Goal: Task Accomplishment & Management: Manage account settings

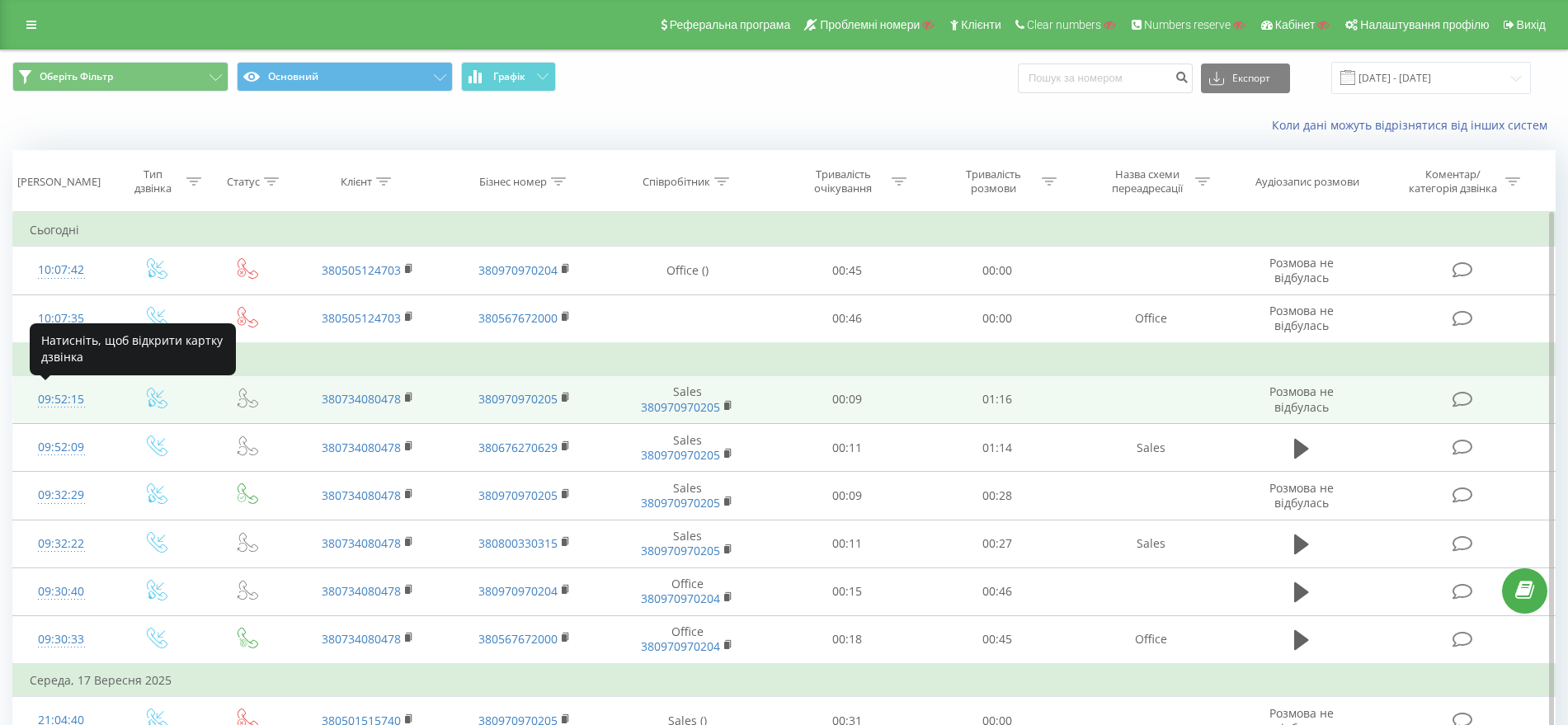
click at [53, 403] on div "09:52:15" at bounding box center [61, 400] width 62 height 32
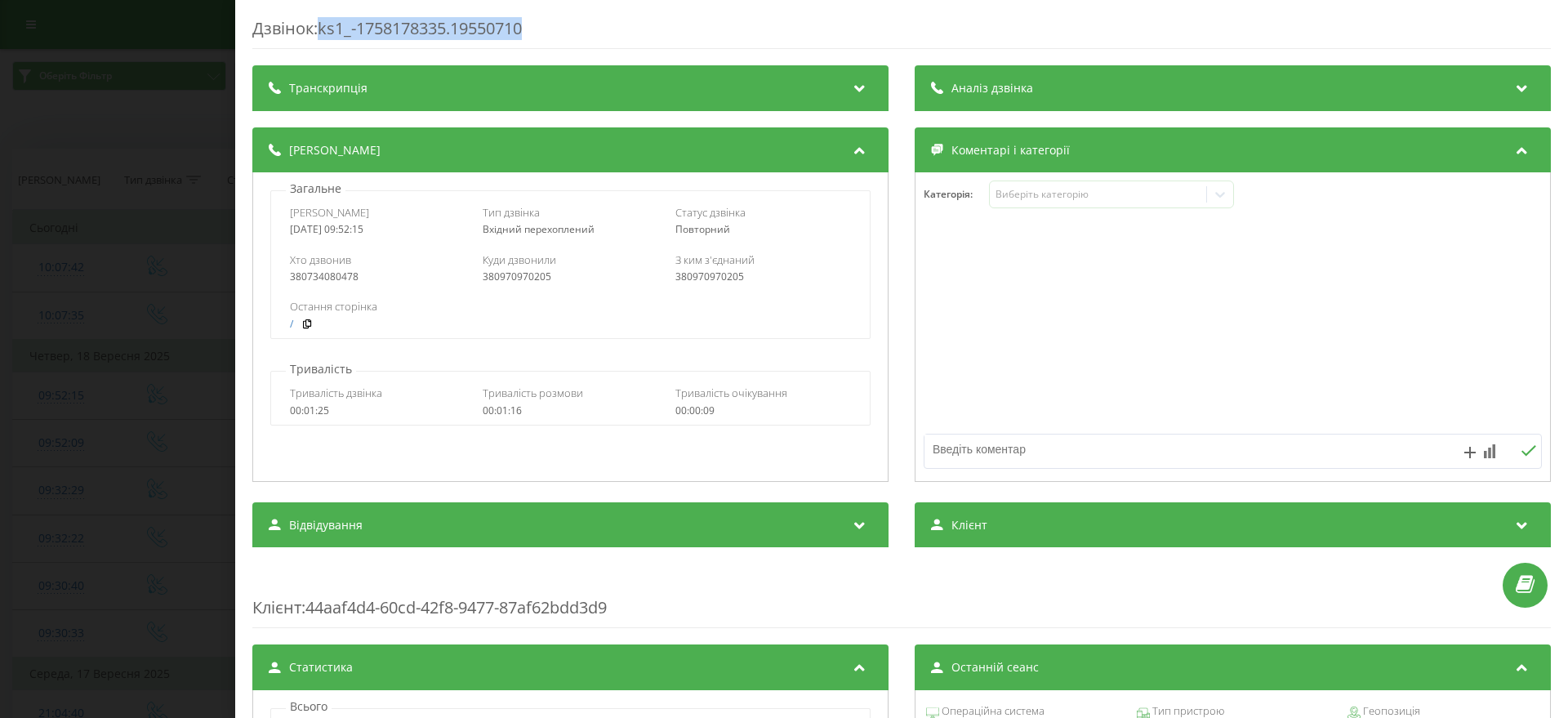
drag, startPoint x: 546, startPoint y: 30, endPoint x: 321, endPoint y: 25, distance: 225.1
click at [321, 25] on div "Дзвінок : ks1_-1758178335.19550710" at bounding box center [901, 33] width 1298 height 32
copy div "ks1_-1758178335.19550710"
drag, startPoint x: 291, startPoint y: 228, endPoint x: 397, endPoint y: 229, distance: 106.0
click at [397, 229] on div "2025-09-18 09:52:15" at bounding box center [377, 229] width 175 height 12
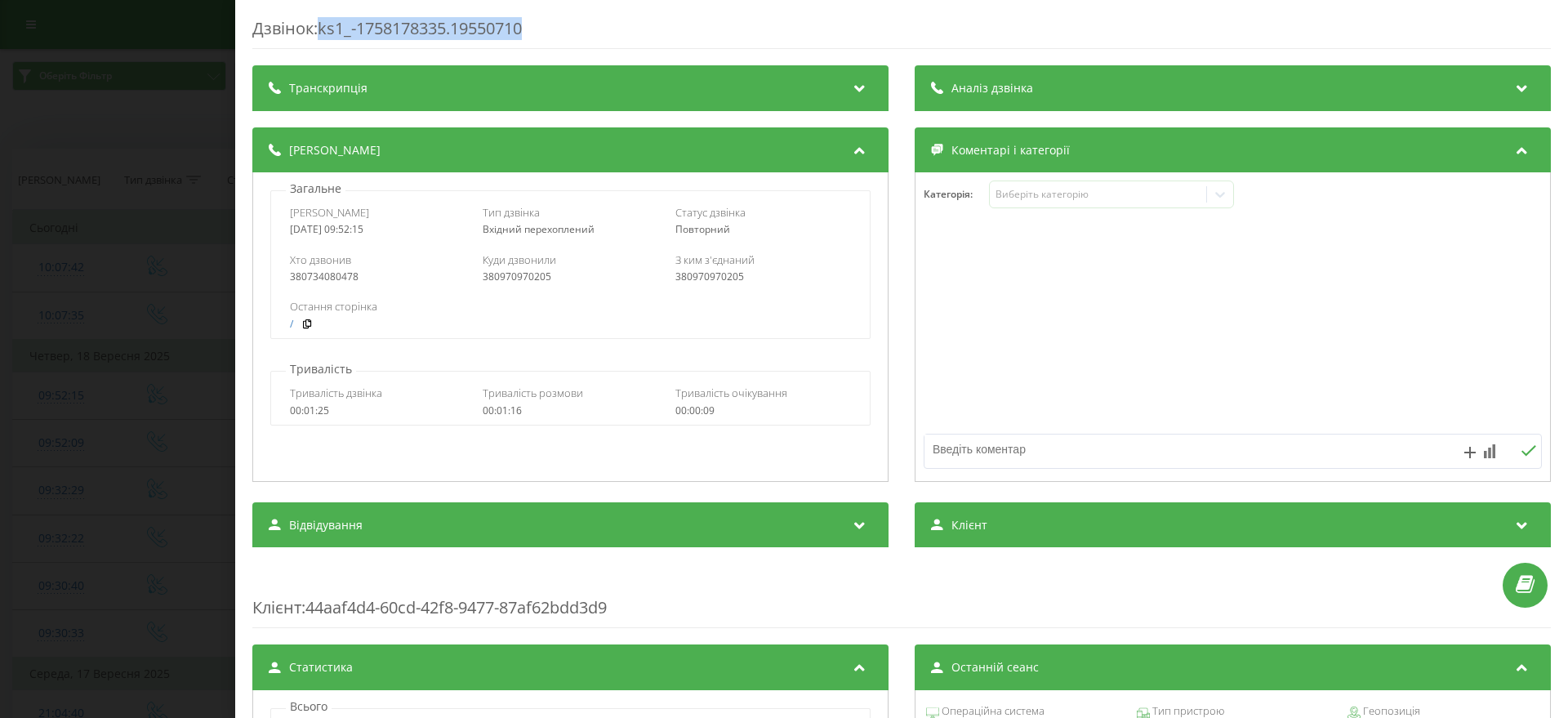
click at [402, 240] on div "Дата дзвінка 2025-09-18 09:52:15 Тип дзвінка Вхідний перехоплений Статус дзвінк…" at bounding box center [569, 221] width 597 height 47
click at [333, 216] on span "Дата дзвінка" at bounding box center [330, 212] width 80 height 14
drag, startPoint x: 300, startPoint y: 229, endPoint x: 406, endPoint y: 229, distance: 106.0
click at [406, 229] on div "2025-09-18 09:52:15" at bounding box center [377, 229] width 175 height 12
click at [0, 435] on div "Дзвінок : ks1_-1758178335.19550710 Транскрипція Для AI-аналізу майбутніх дзвінк…" at bounding box center [784, 359] width 1568 height 718
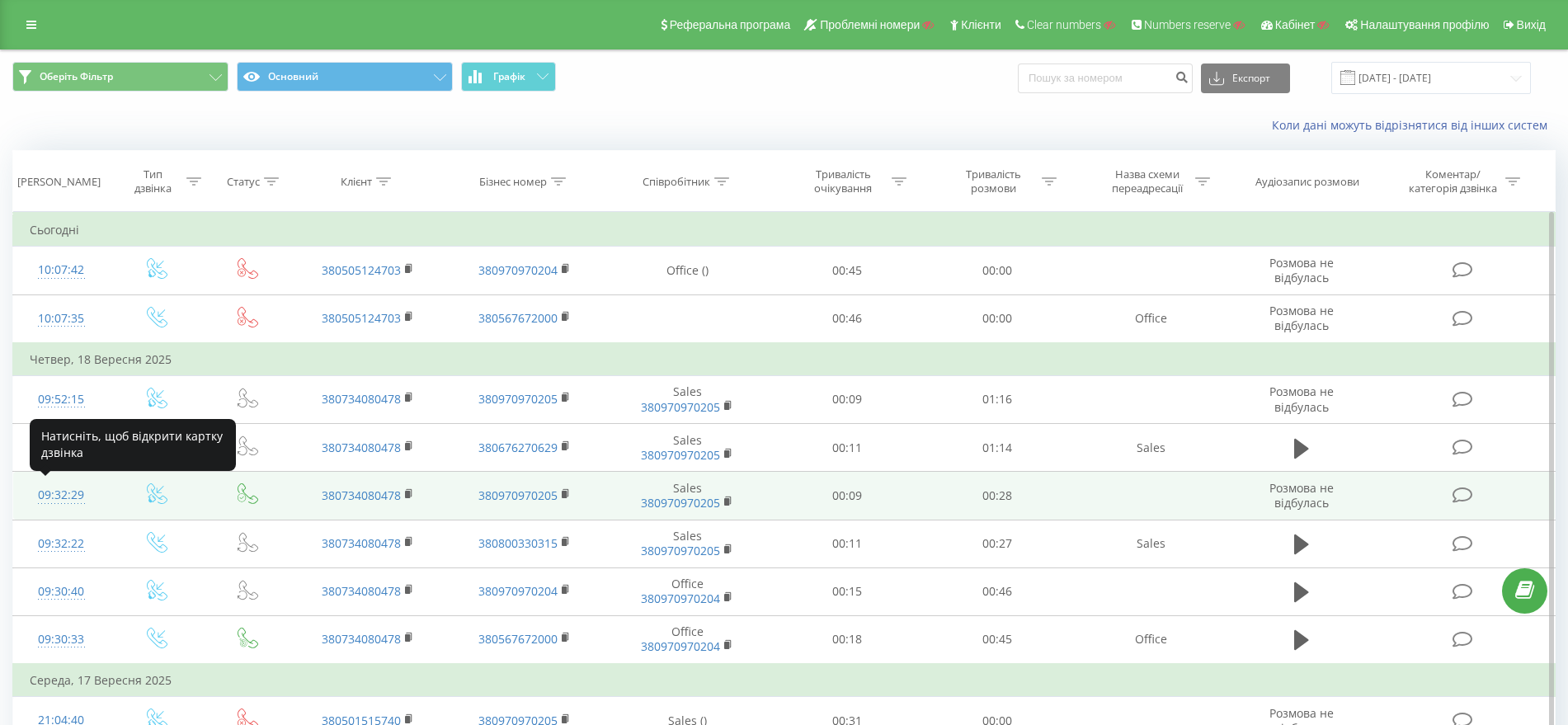
click at [71, 497] on div "09:32:29" at bounding box center [61, 496] width 62 height 32
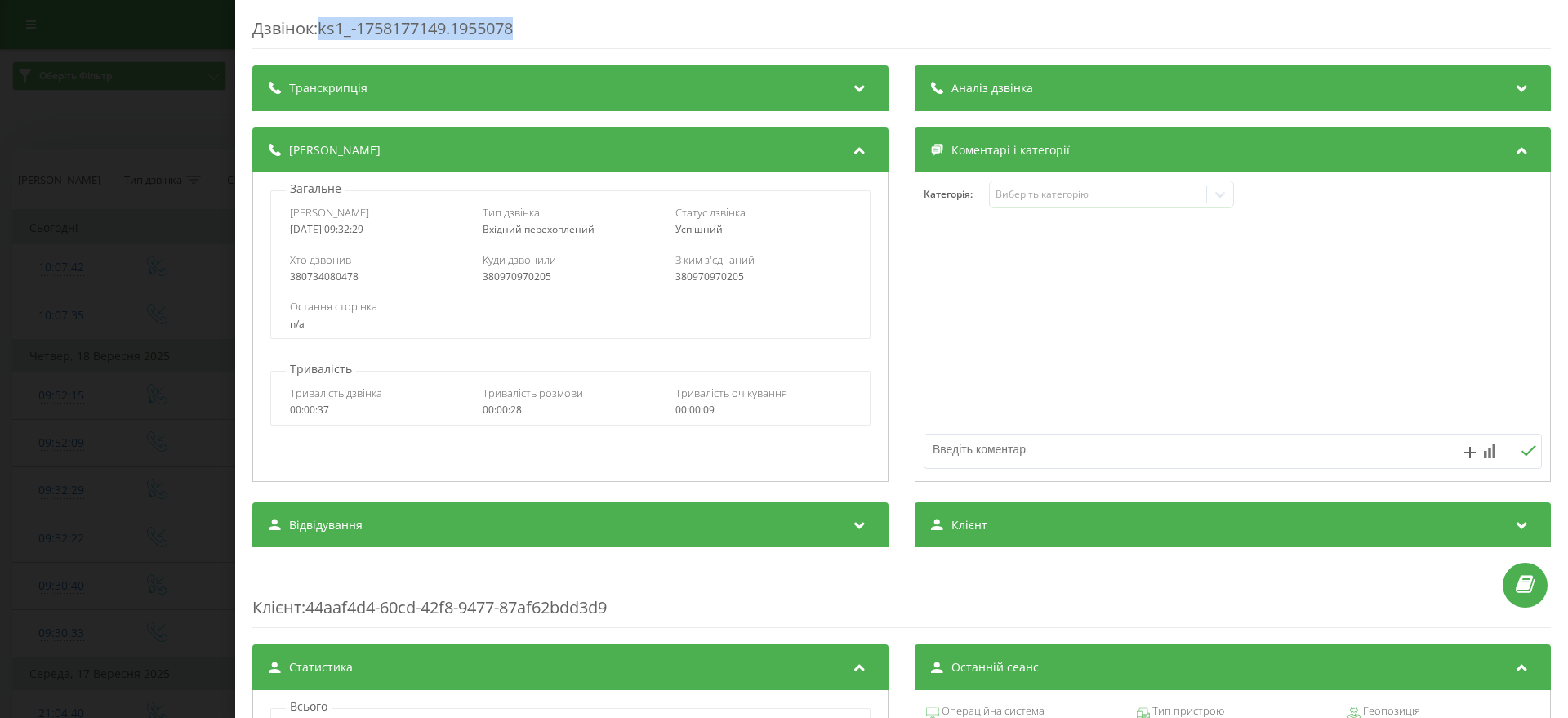
drag, startPoint x: 534, startPoint y: 25, endPoint x: 325, endPoint y: 29, distance: 209.0
click at [325, 29] on div "Дзвінок : ks1_-1758177149.1955078" at bounding box center [901, 33] width 1298 height 32
copy div "ks1_-1758177149.1955078"
click at [2, 474] on div "Дзвінок : ks1_-1758177149.1955078 Транскрипція Для AI-аналізу майбутніх дзвінкі…" at bounding box center [784, 359] width 1568 height 718
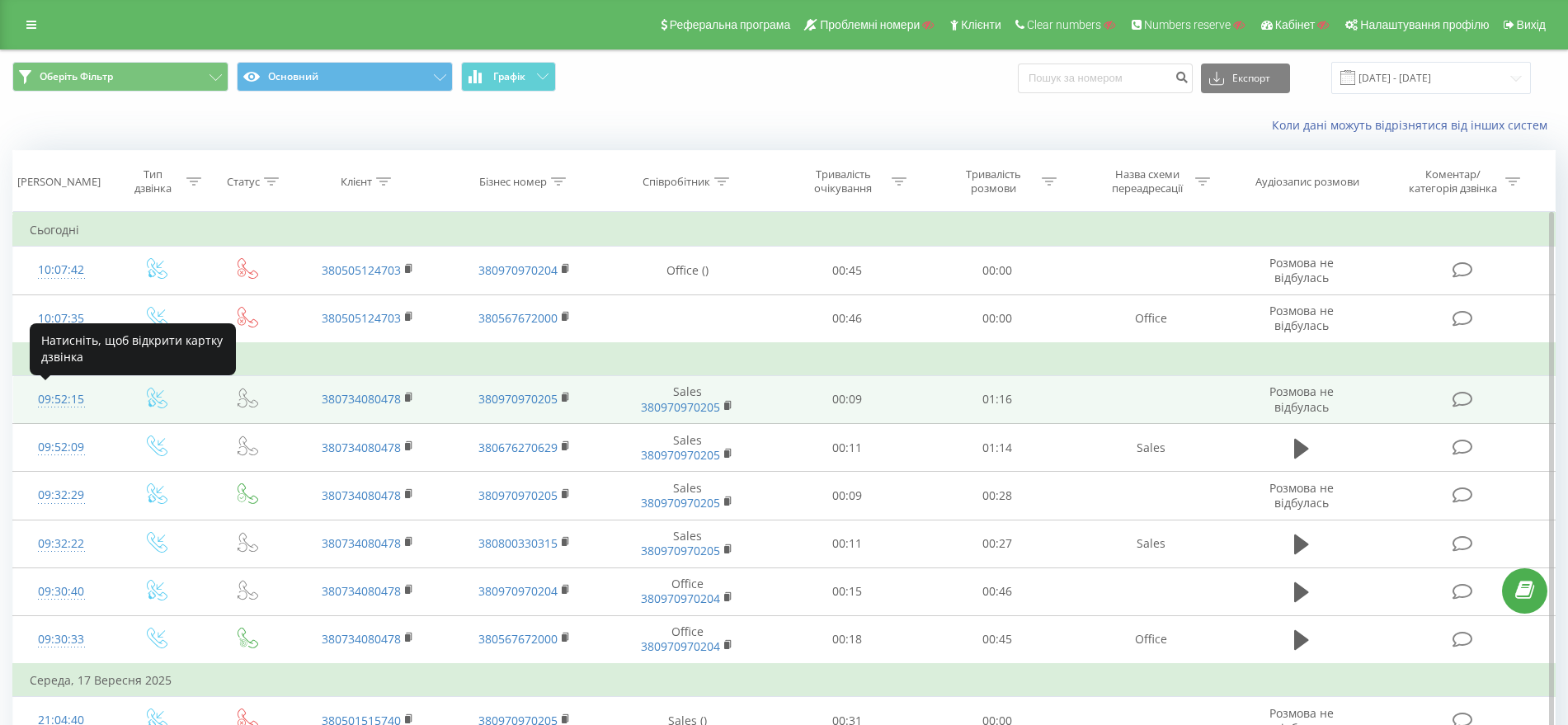
click at [72, 398] on div "09:52:15" at bounding box center [61, 400] width 62 height 32
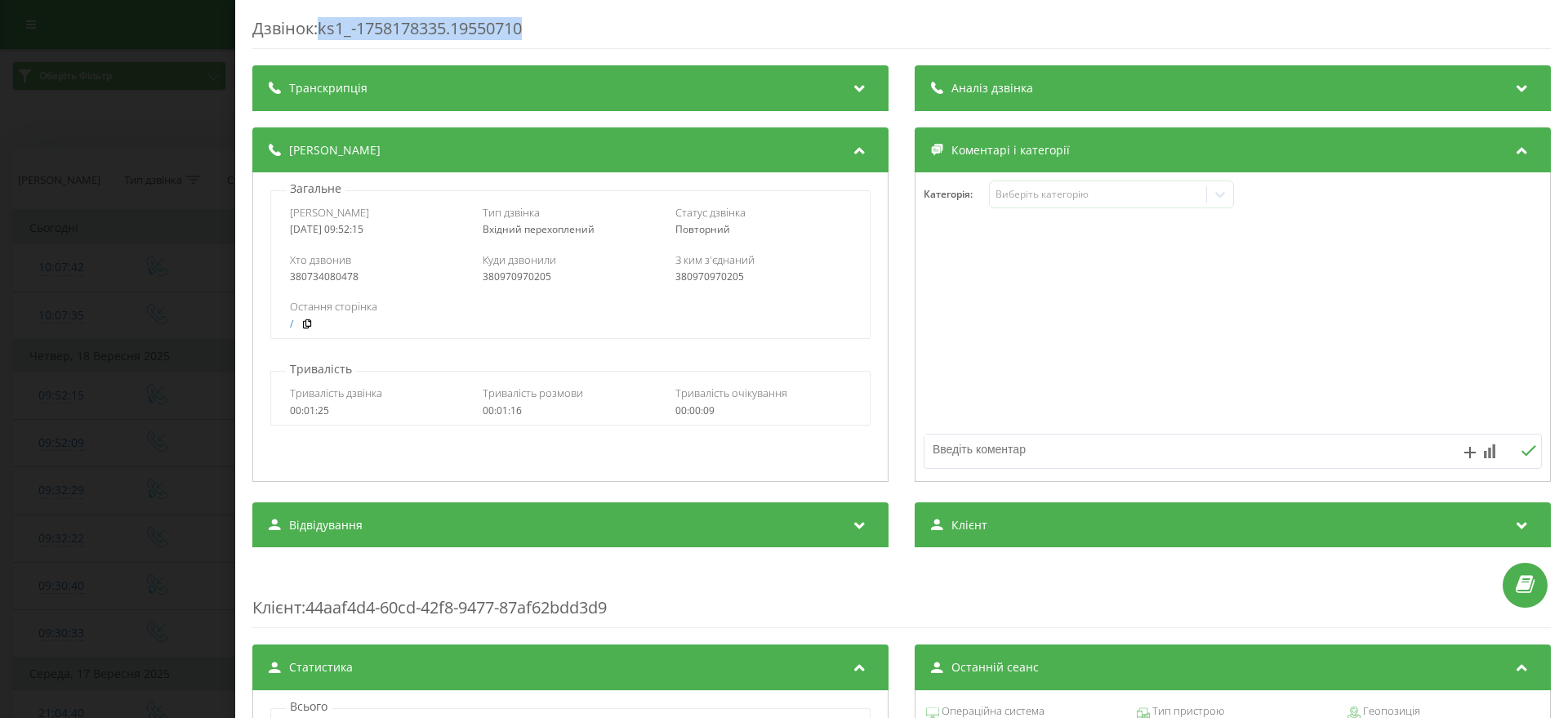
drag, startPoint x: 536, startPoint y: 30, endPoint x: 322, endPoint y: 33, distance: 214.0
click at [322, 33] on div "Дзвінок : ks1_-1758178335.19550710" at bounding box center [901, 33] width 1298 height 32
copy div "ks1_-1758178335.19550710"
click at [543, 33] on div "Дзвінок : ks1_-1758178335.19550710" at bounding box center [901, 33] width 1298 height 32
drag, startPoint x: 286, startPoint y: 275, endPoint x: 355, endPoint y: 275, distance: 69.0
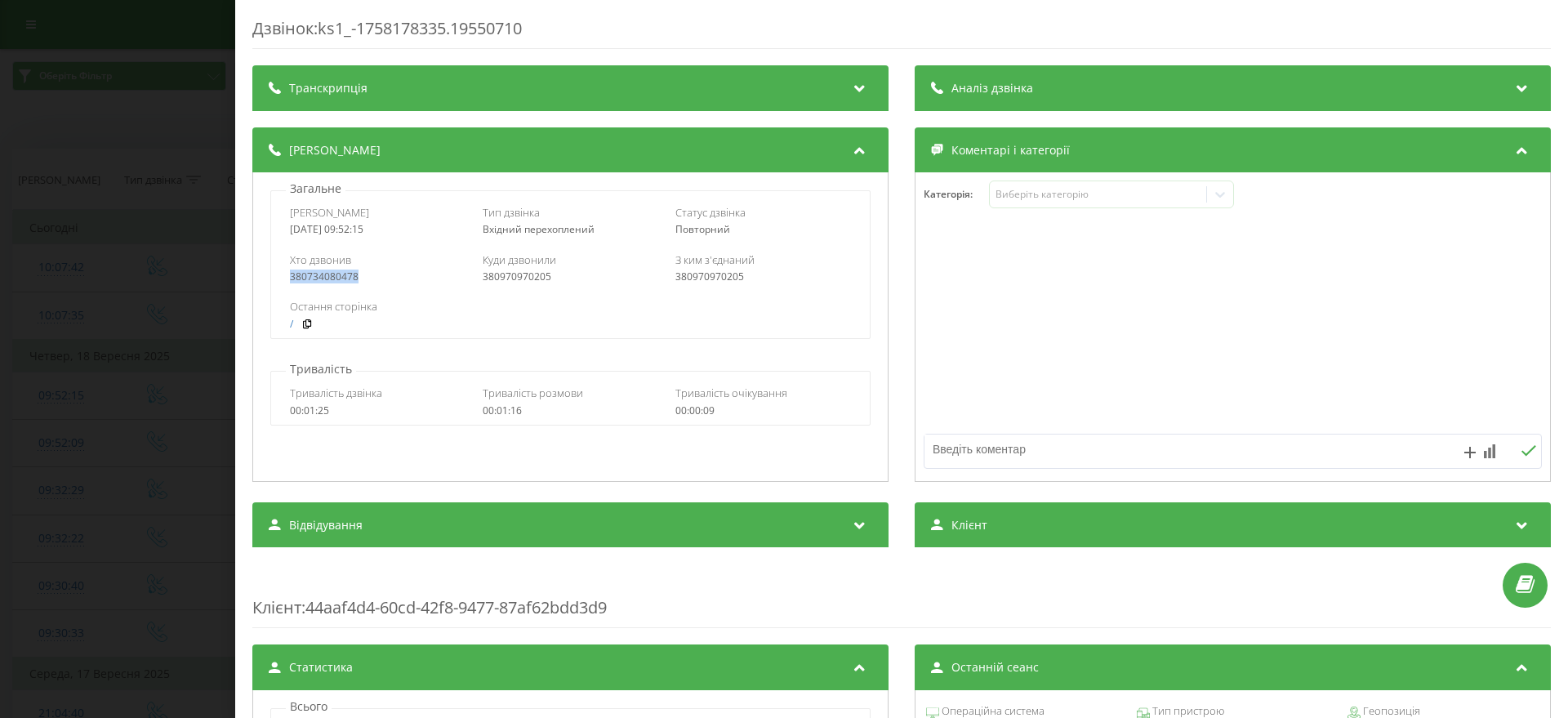
click at [355, 275] on div "Хто дзвонив 380734080478 Куди дзвонили 380970970205 З ким з'єднаний 380970970205" at bounding box center [569, 268] width 597 height 47
drag, startPoint x: 478, startPoint y: 273, endPoint x: 548, endPoint y: 279, distance: 70.3
click at [548, 279] on div "Хто дзвонив 380734080478 Куди дзвонили 380970970205 З ким з'єднаний 380970970205" at bounding box center [569, 268] width 597 height 47
drag, startPoint x: 485, startPoint y: 229, endPoint x: 592, endPoint y: 222, distance: 107.2
click at [592, 222] on div "Тип дзвінка Вхідний перехоплений" at bounding box center [569, 220] width 175 height 31
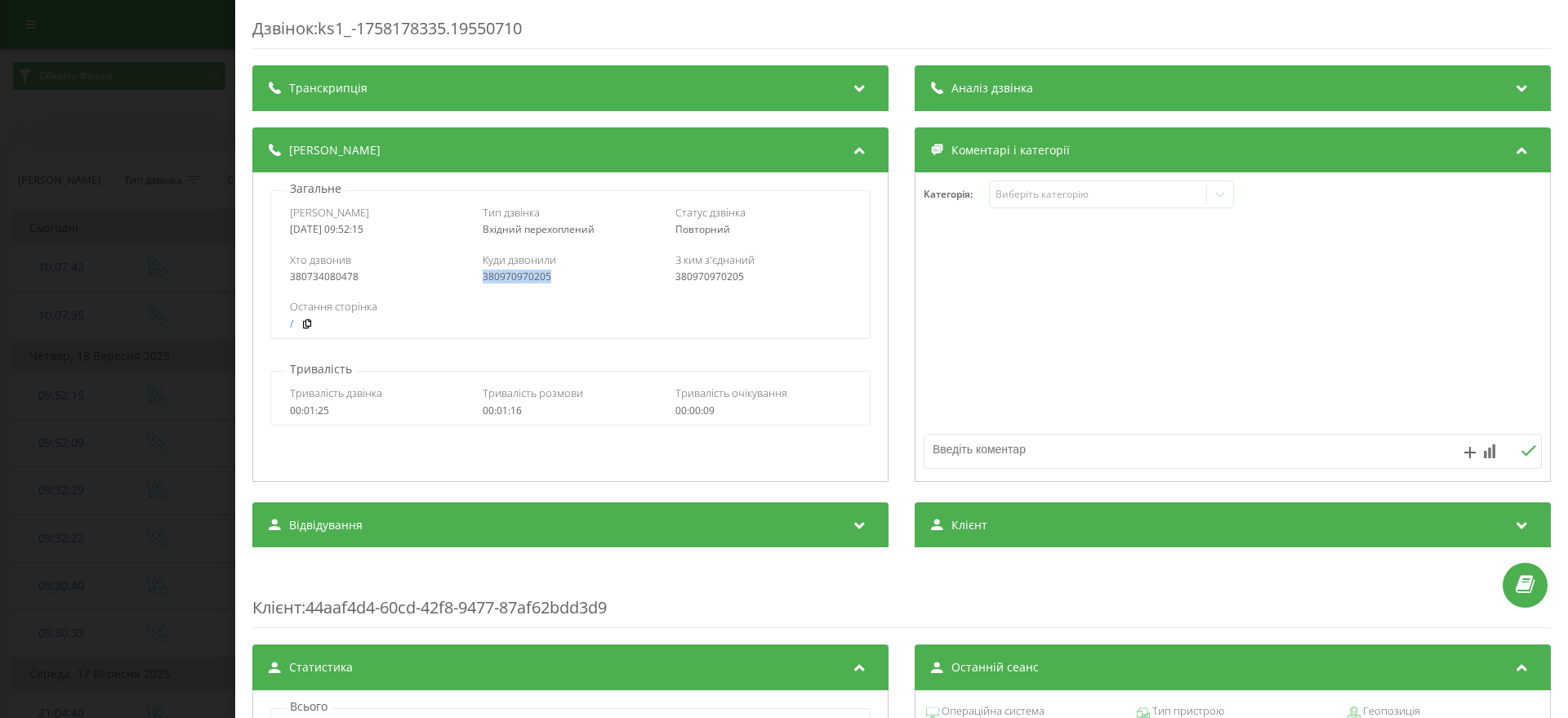
drag, startPoint x: 557, startPoint y: 271, endPoint x: 477, endPoint y: 277, distance: 80.2
click at [477, 277] on div "Хто дзвонив 380734080478 Куди дзвонили 380970970205 З ким з'єднаний 380970970205" at bounding box center [569, 268] width 597 height 47
copy div "380970970205"
click at [0, 450] on div "Дзвінок : ks1_-1758178335.19550710 Транскрипція Для AI-аналізу майбутніх дзвінк…" at bounding box center [784, 359] width 1568 height 718
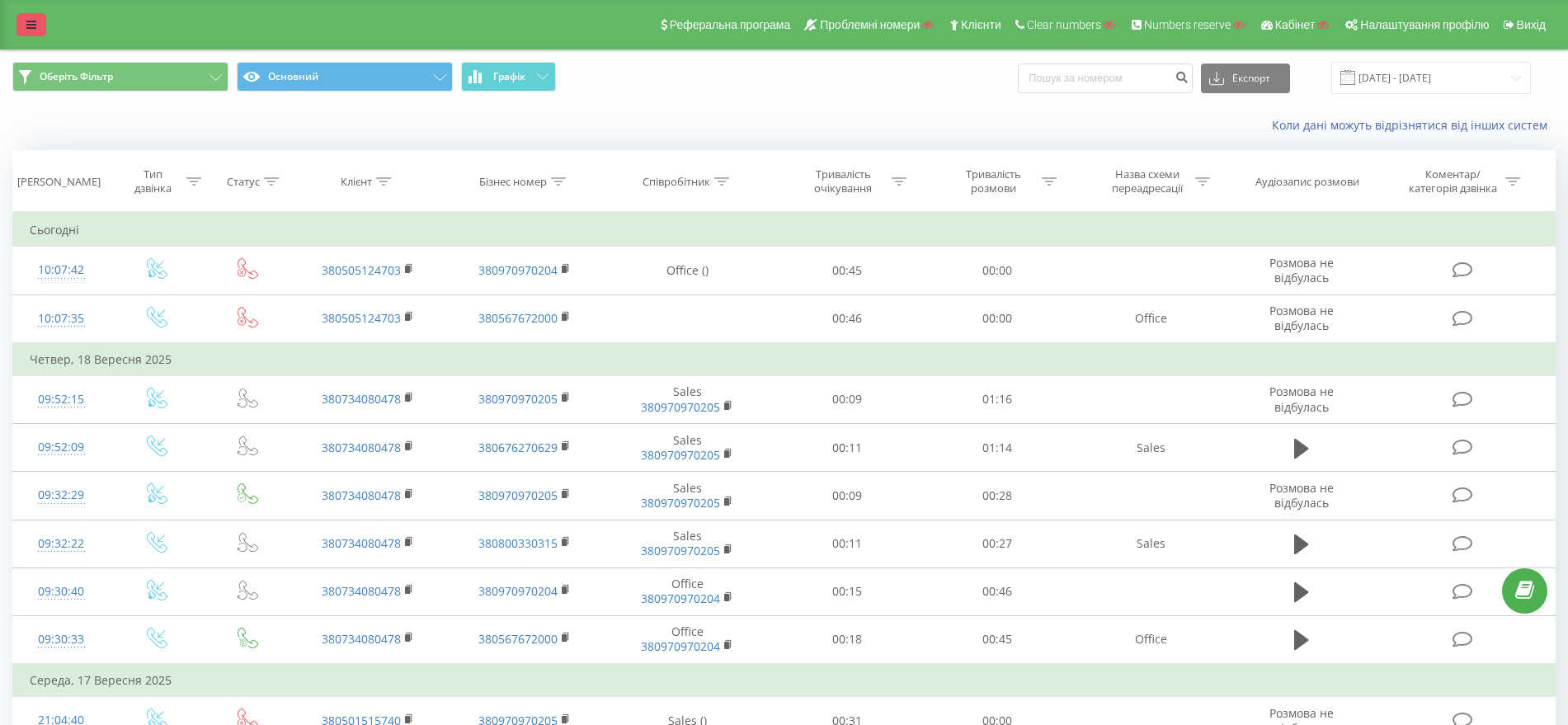
click at [34, 34] on link at bounding box center [31, 24] width 30 height 23
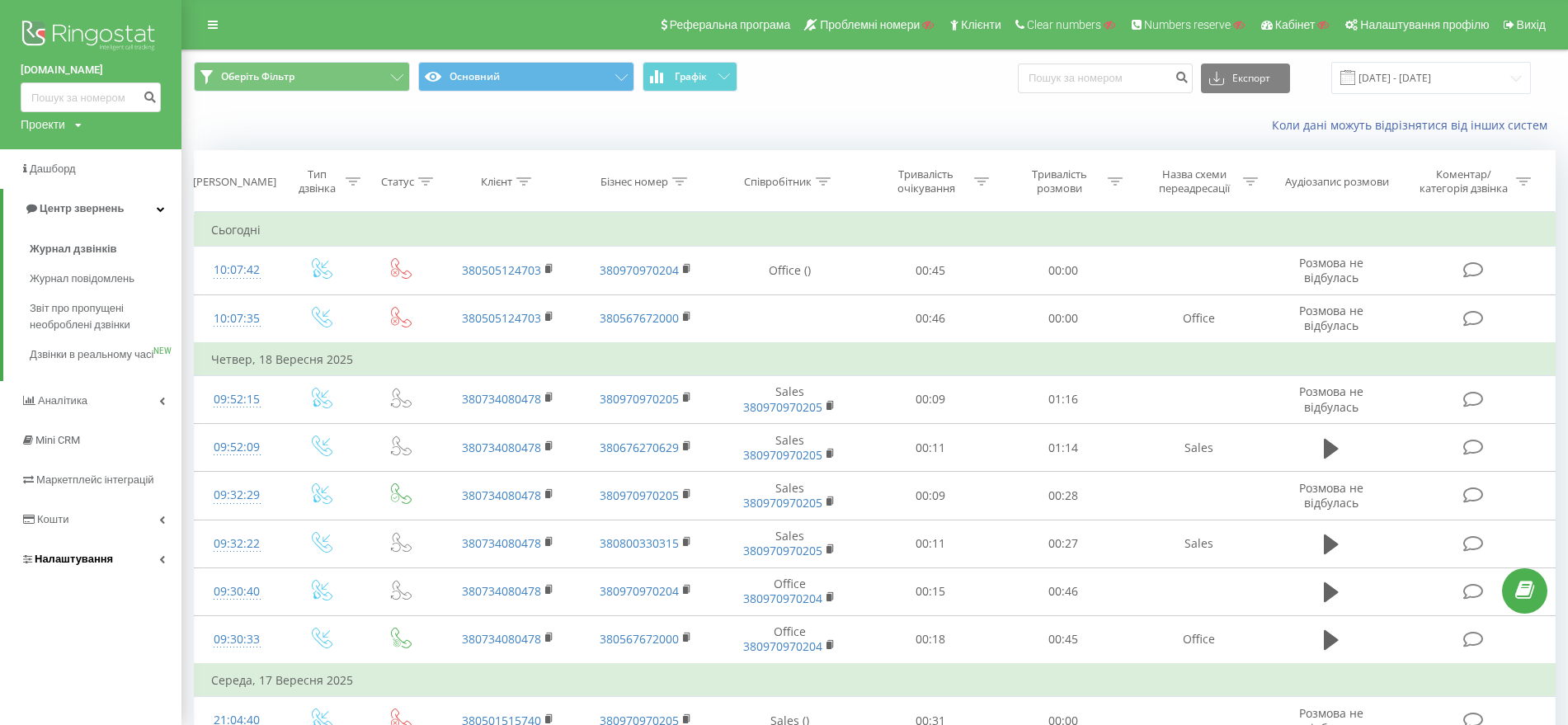
click at [106, 565] on span "Налаштування" at bounding box center [74, 558] width 79 height 12
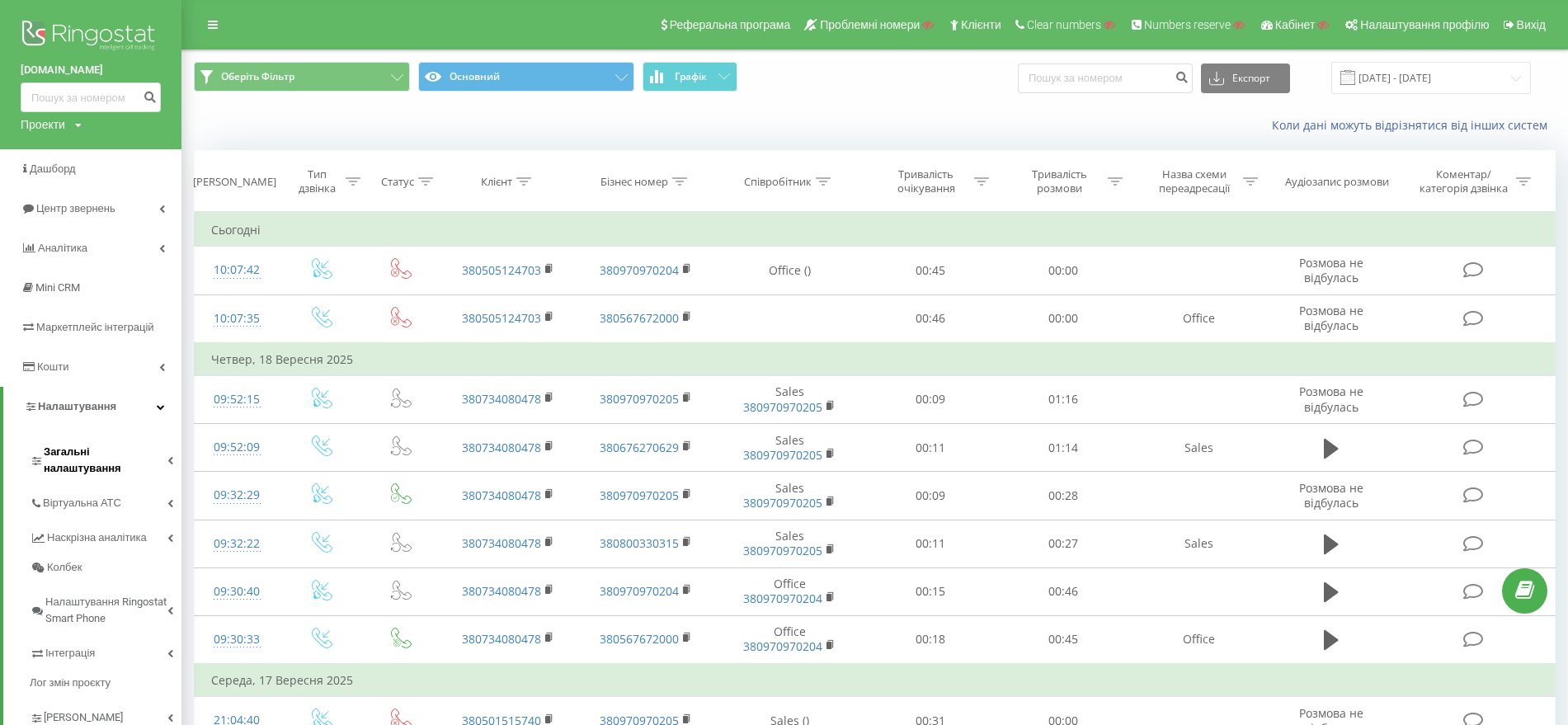
click at [112, 445] on span "Загальні налаштування" at bounding box center [105, 460] width 124 height 33
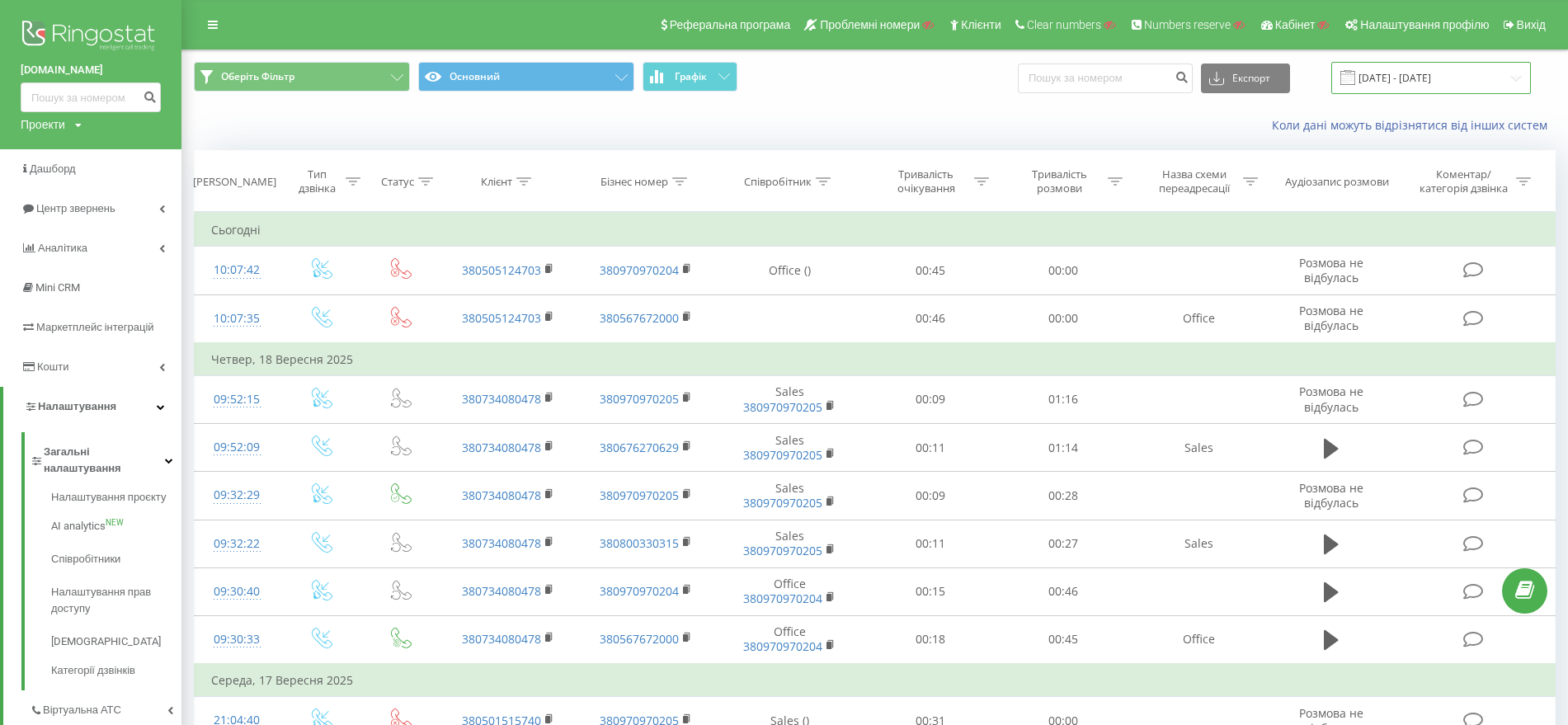
click at [1427, 72] on input "22.08.2025 - 22.09.2025" at bounding box center [1431, 78] width 200 height 32
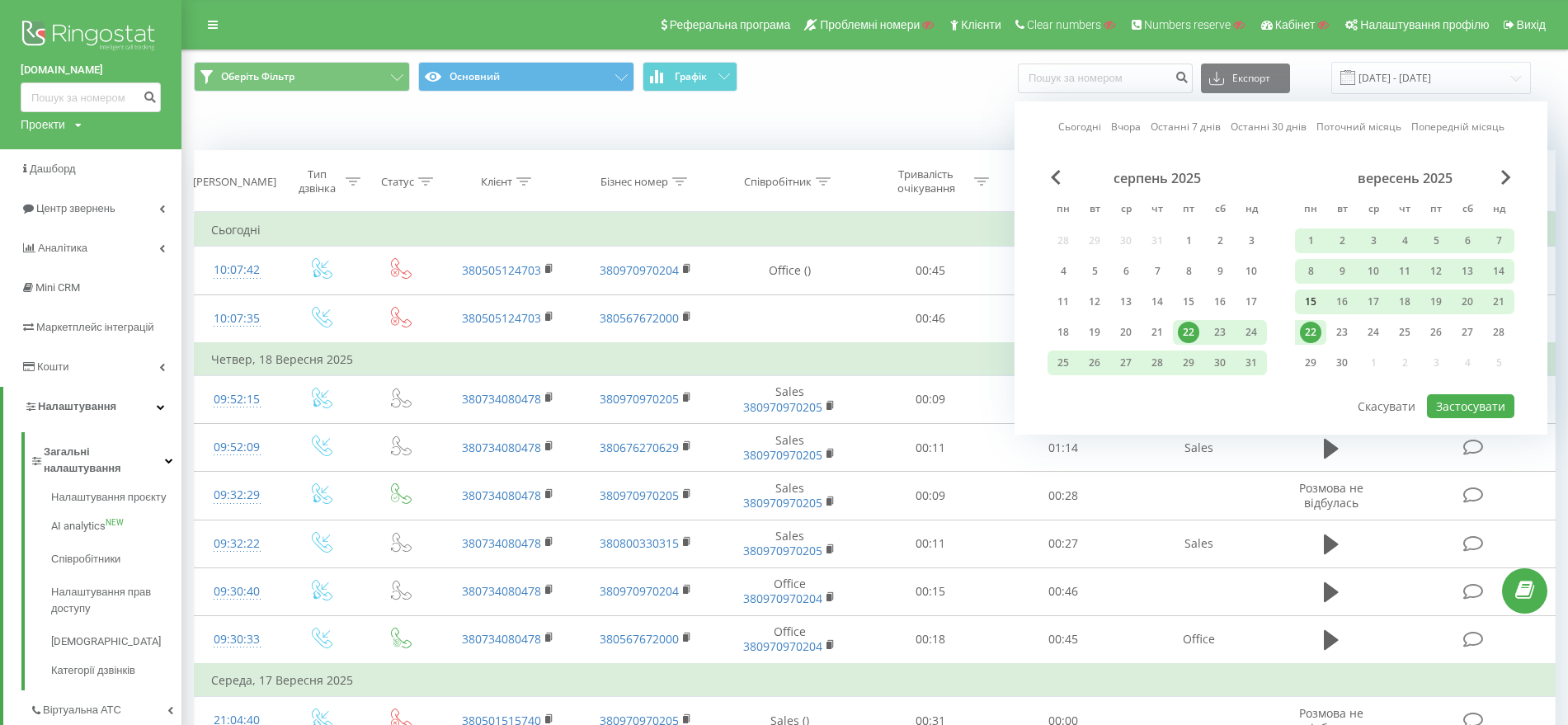
click at [1303, 300] on div "15" at bounding box center [1311, 302] width 21 height 21
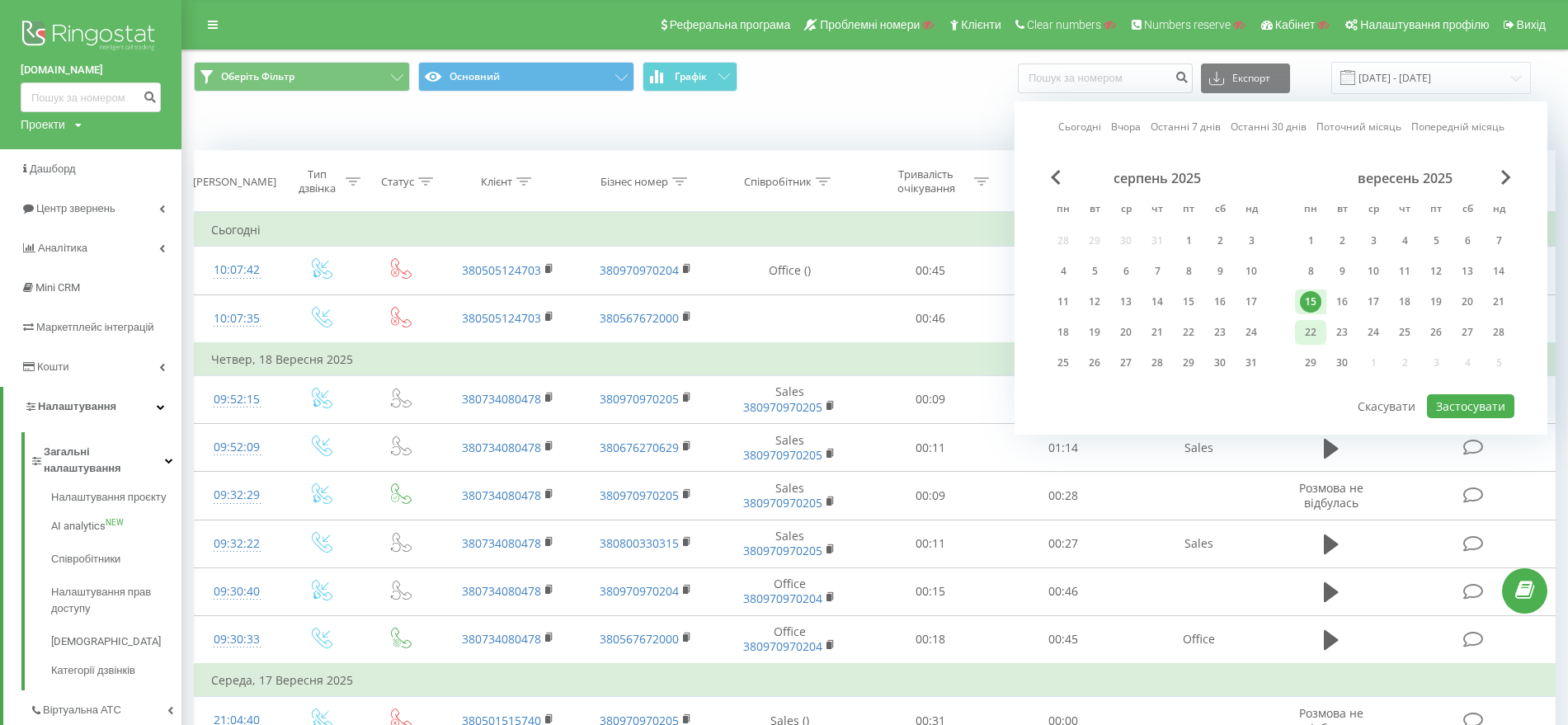
click at [1305, 331] on div "22" at bounding box center [1311, 332] width 21 height 21
click at [1468, 414] on button "Застосувати" at bounding box center [1471, 406] width 87 height 24
type input "15.09.2025 - 22.09.2025"
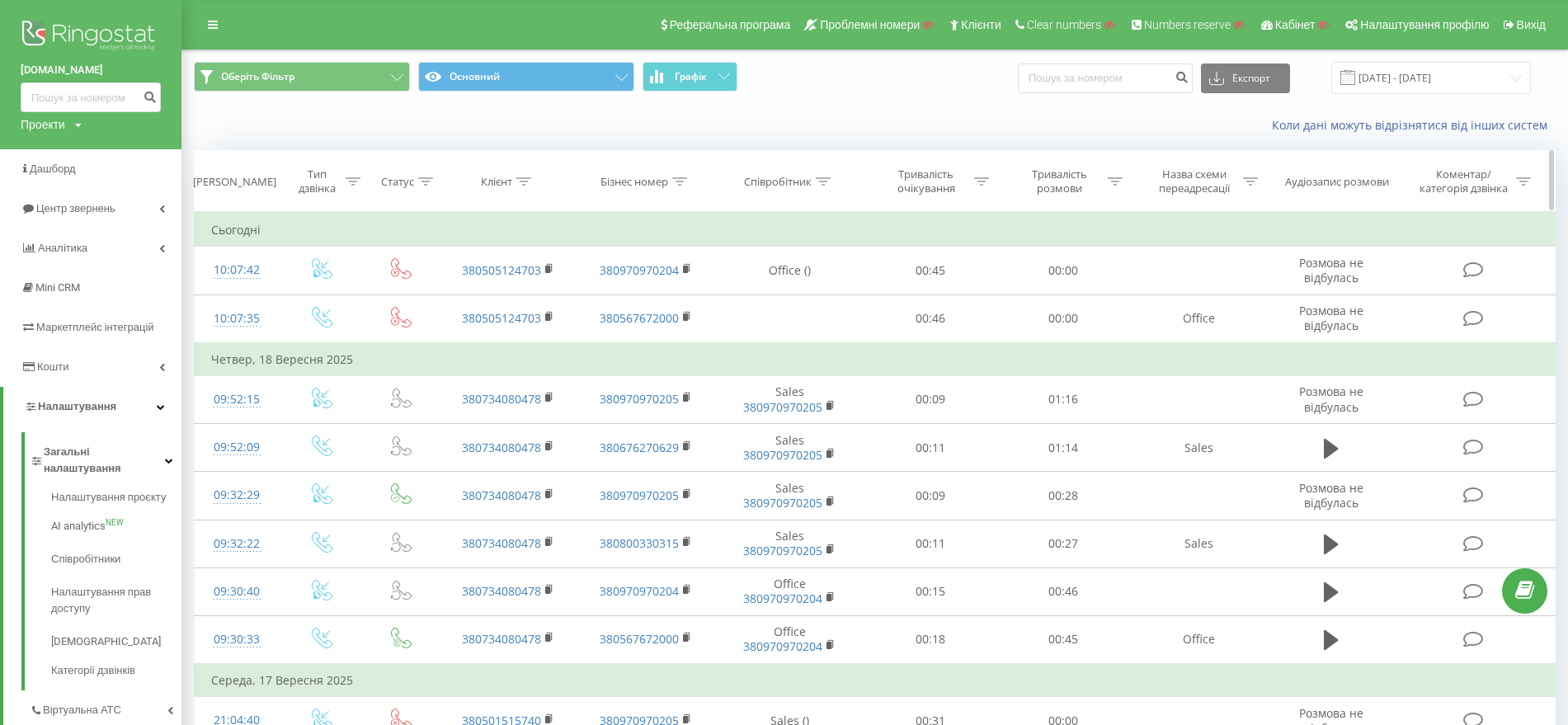
click at [350, 182] on icon at bounding box center [352, 181] width 15 height 9
click at [339, 294] on div "Введіть значення" at bounding box center [312, 300] width 117 height 13
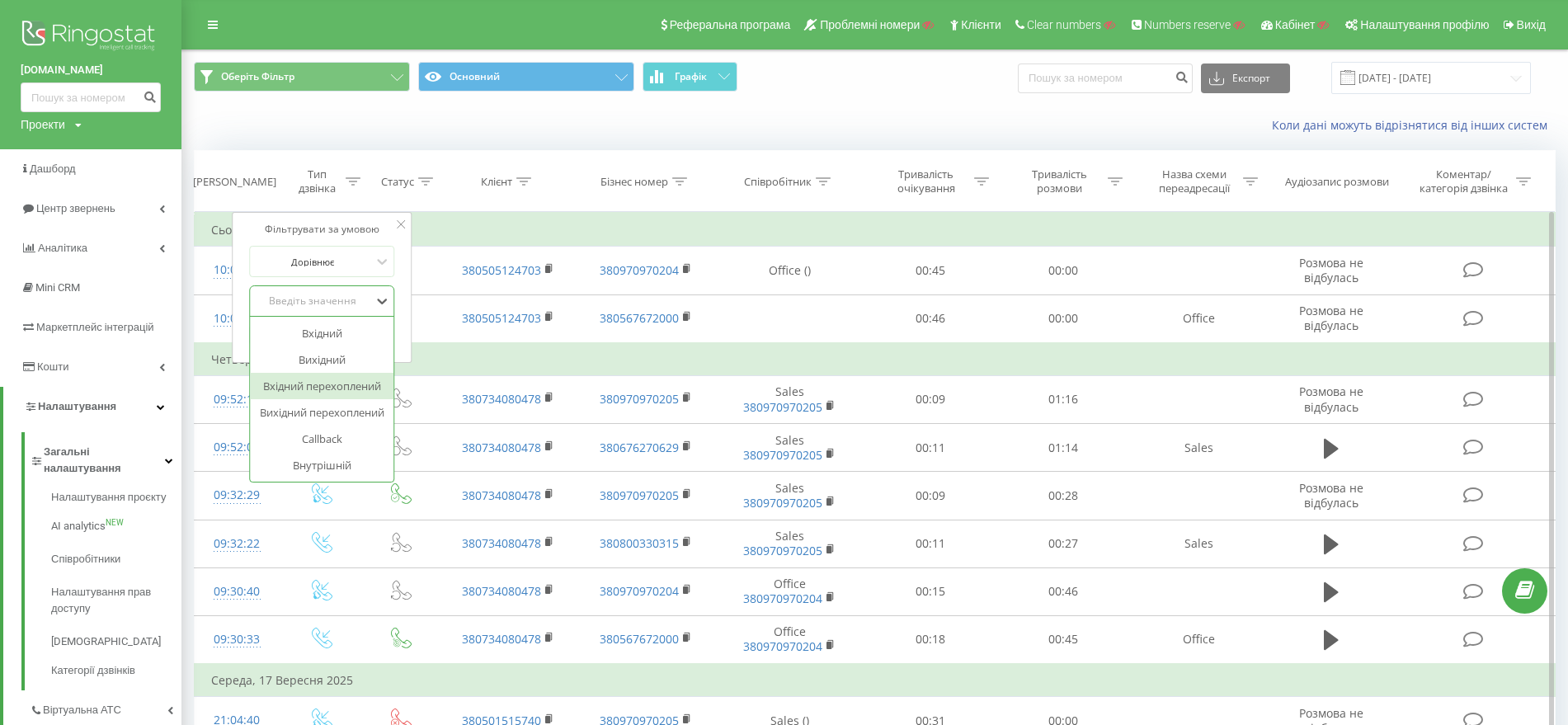
click at [371, 380] on div "Вхідний перехоплений" at bounding box center [321, 386] width 144 height 27
click at [367, 332] on span "OK" at bounding box center [357, 334] width 46 height 26
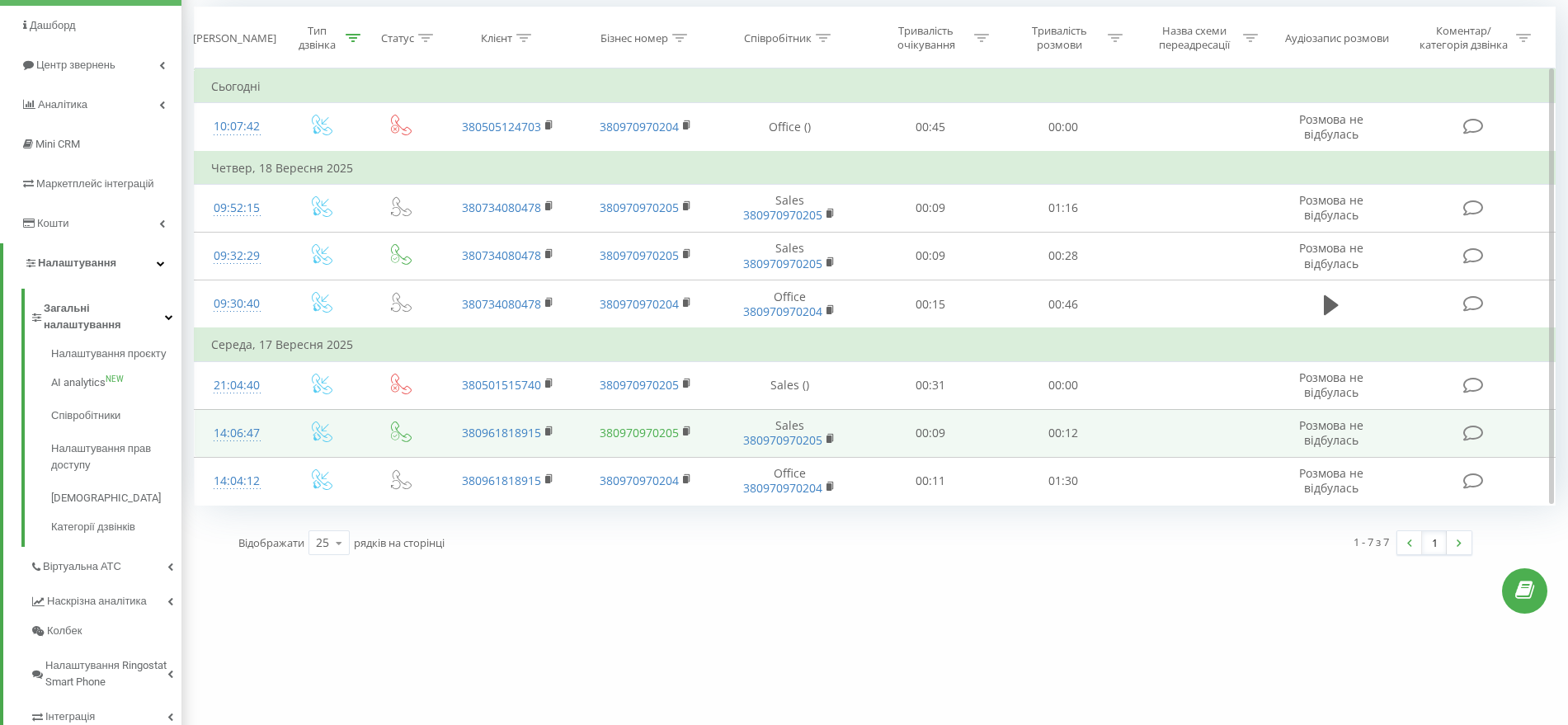
scroll to position [34, 0]
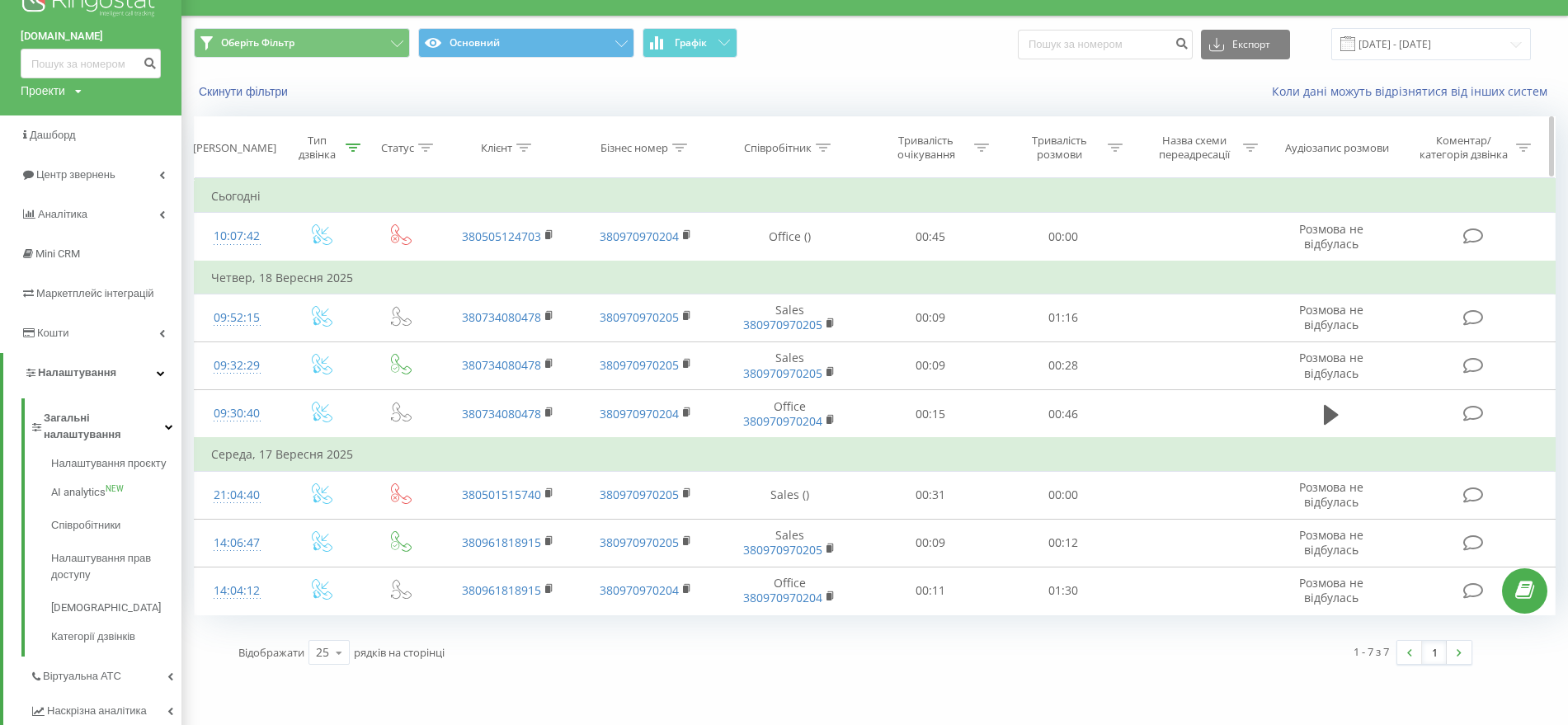
click at [355, 150] on icon at bounding box center [352, 148] width 15 height 9
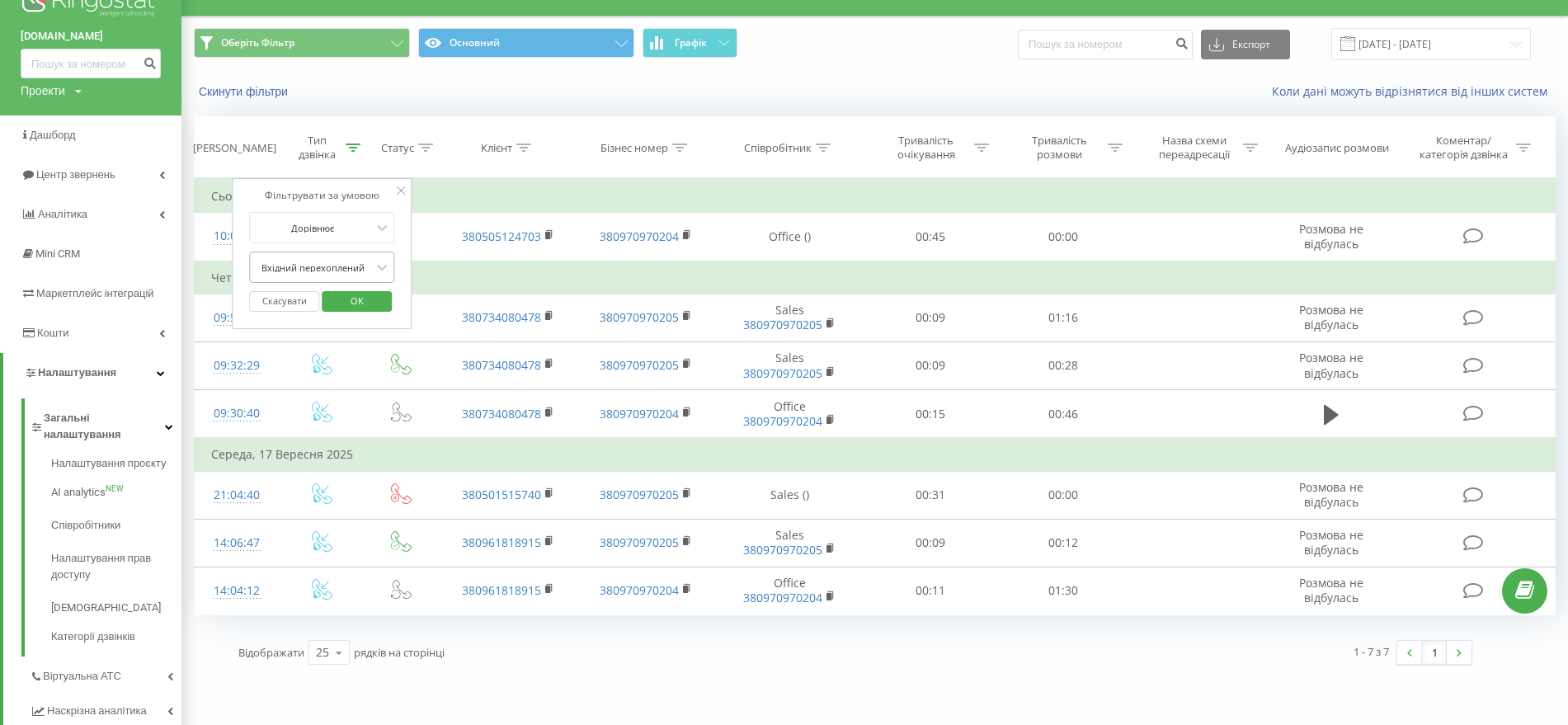
click at [316, 257] on div "Вхідний перехоплений" at bounding box center [312, 267] width 121 height 25
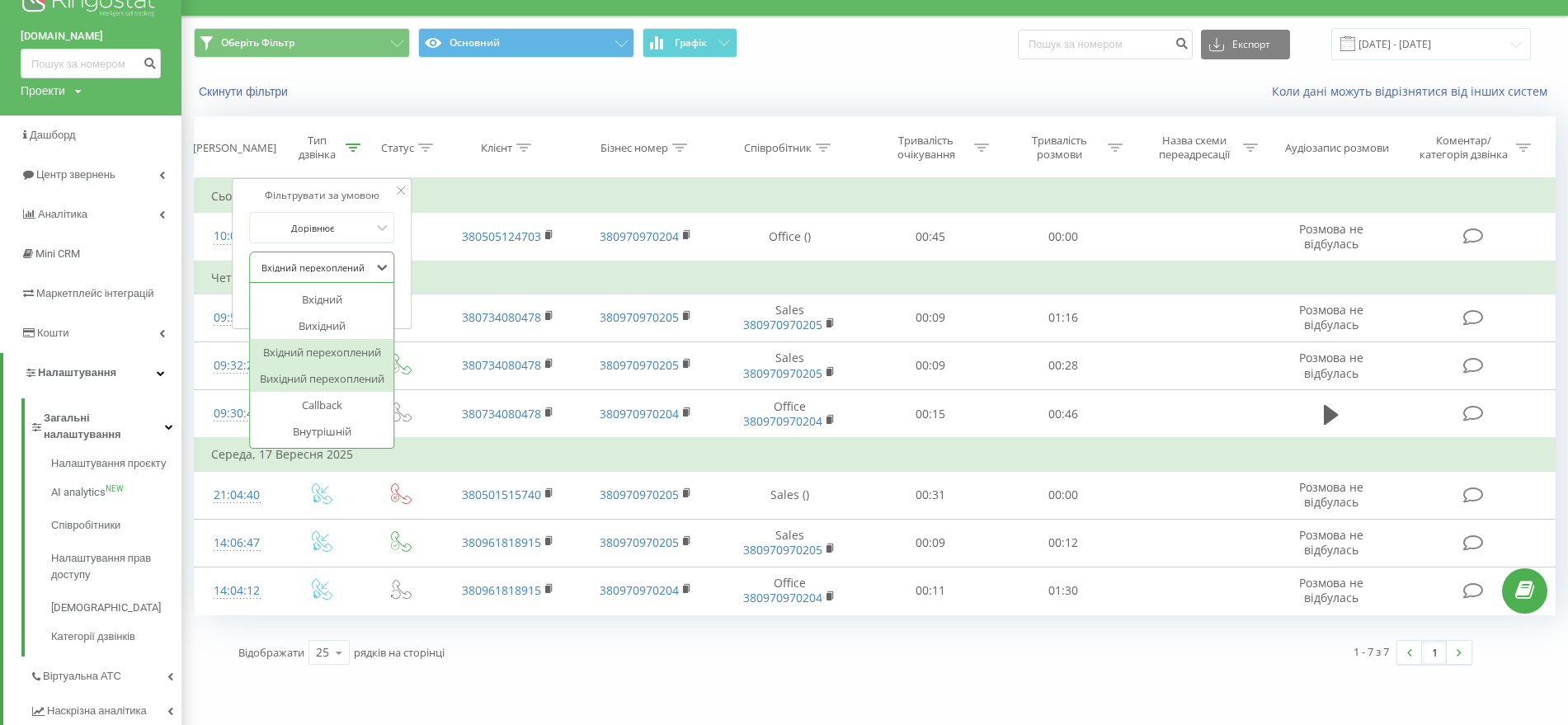
click at [294, 377] on div "Вихідний перехоплений" at bounding box center [321, 378] width 144 height 27
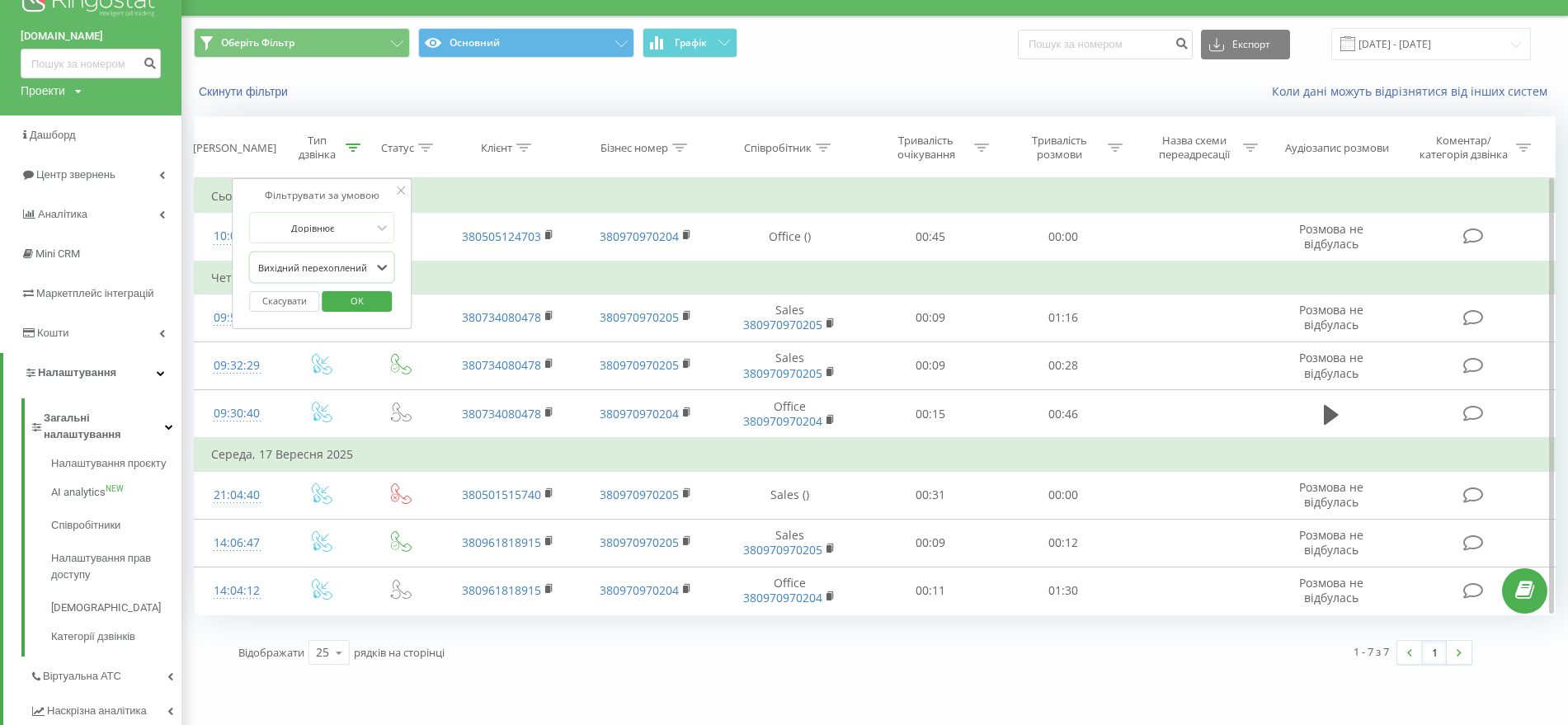
click at [364, 303] on span "OK" at bounding box center [357, 301] width 46 height 26
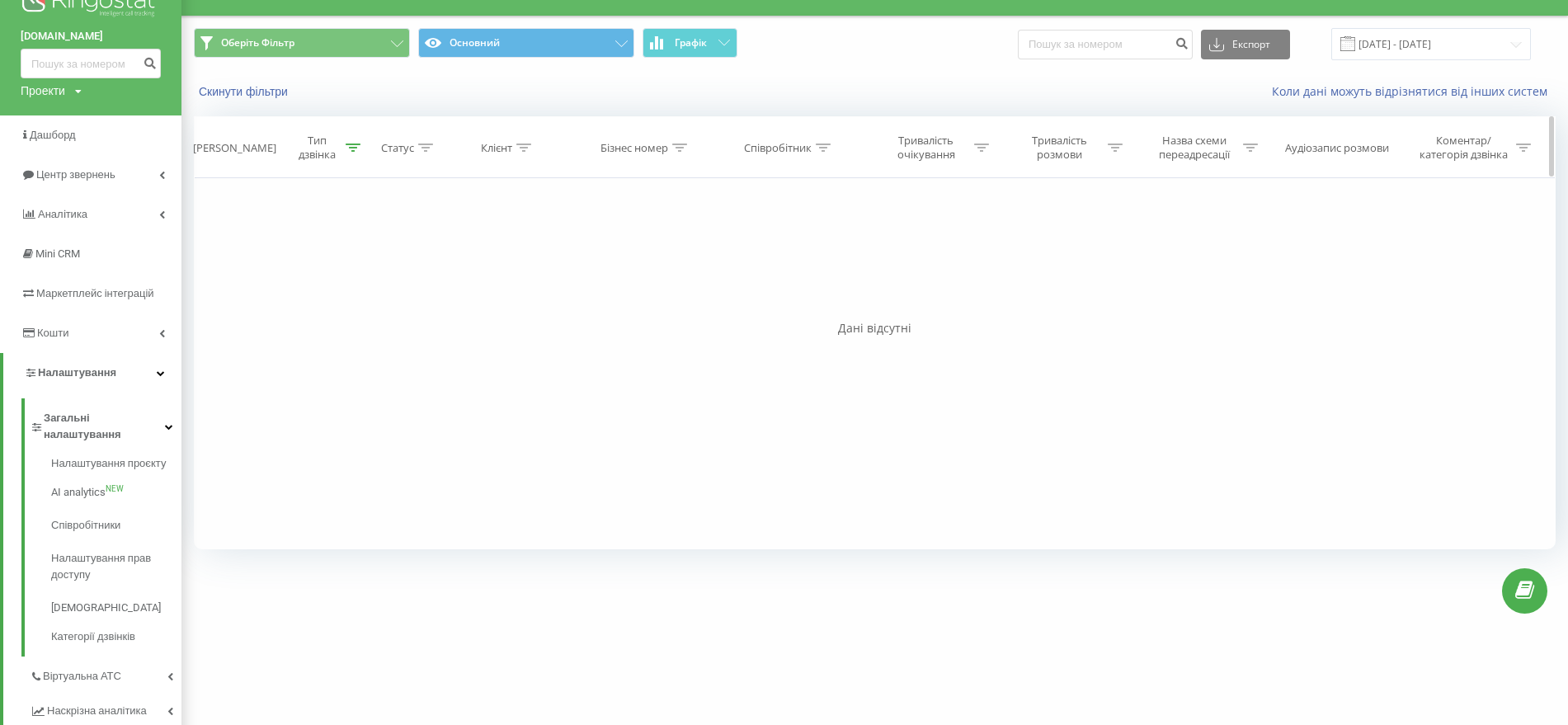
drag, startPoint x: 353, startPoint y: 145, endPoint x: 341, endPoint y: 150, distance: 13.0
click at [352, 145] on icon at bounding box center [352, 148] width 15 height 9
click at [291, 301] on button "Скасувати" at bounding box center [284, 302] width 70 height 21
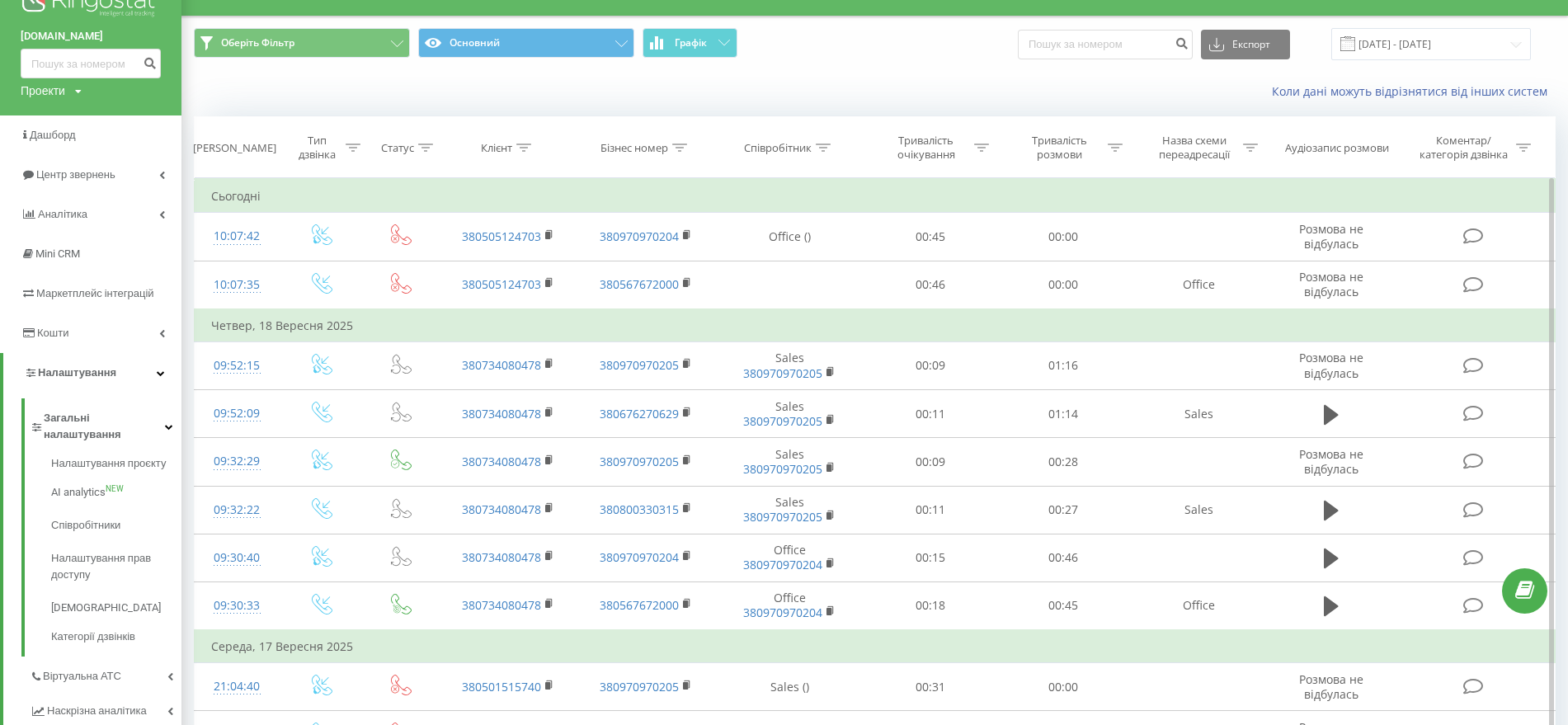
scroll to position [240, 0]
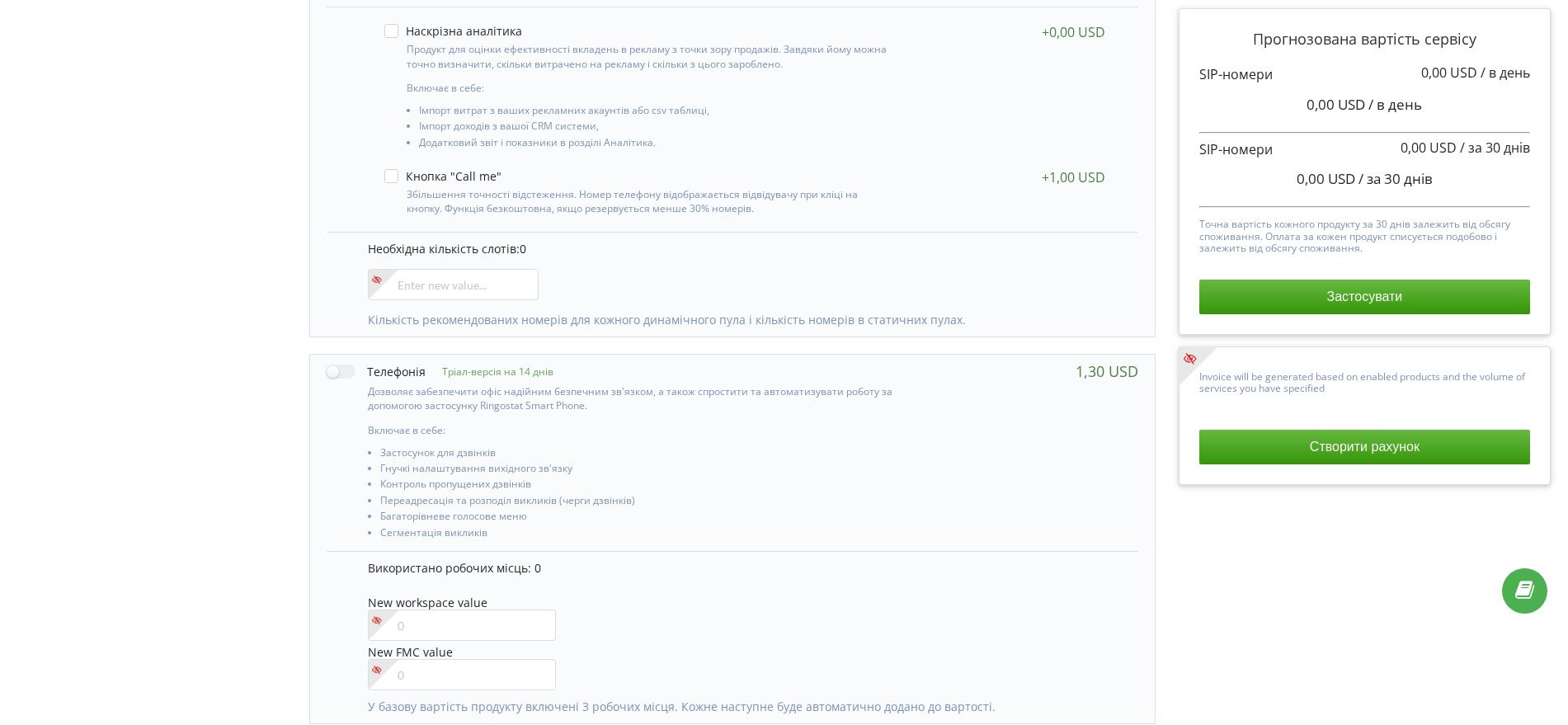
scroll to position [412, 0]
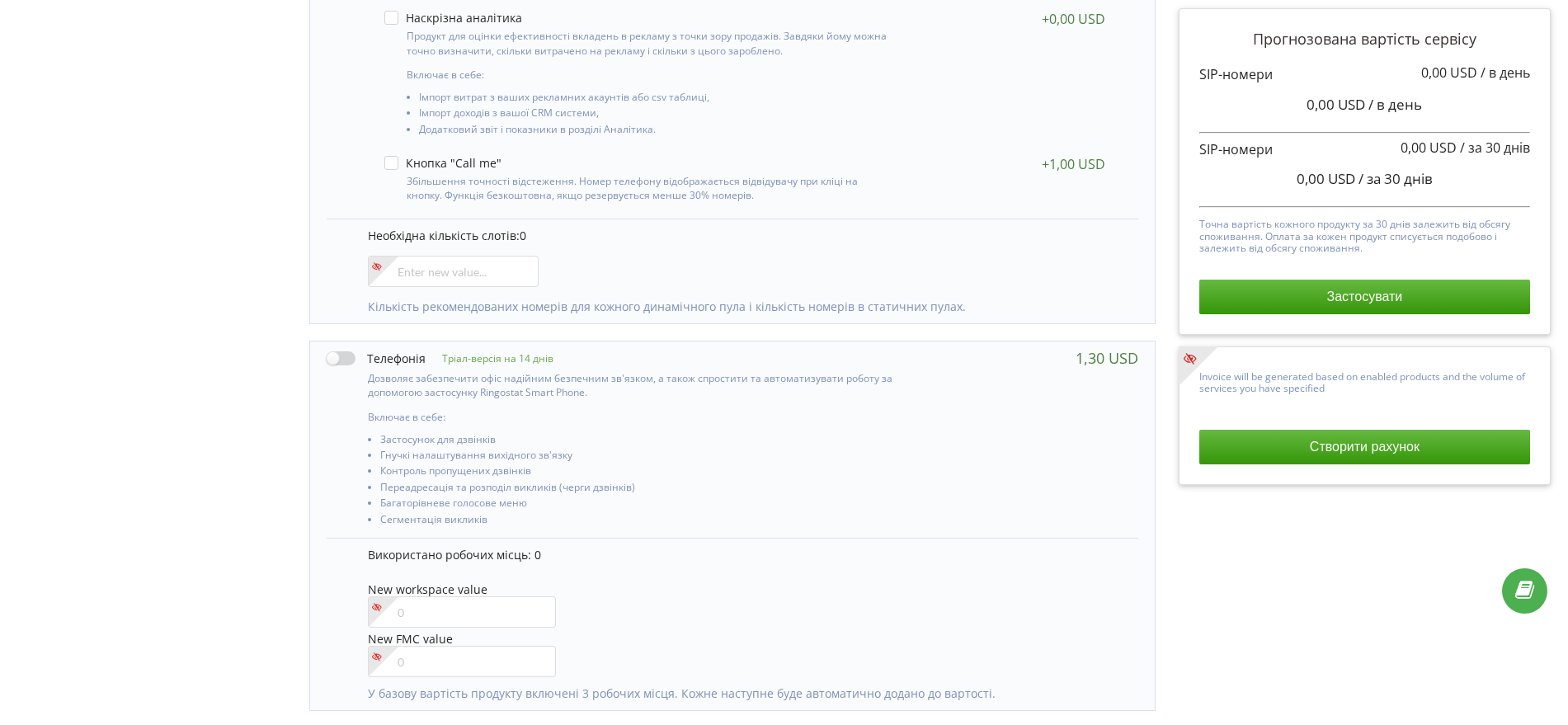
click at [348, 352] on label at bounding box center [376, 358] width 99 height 17
checkbox input "true"
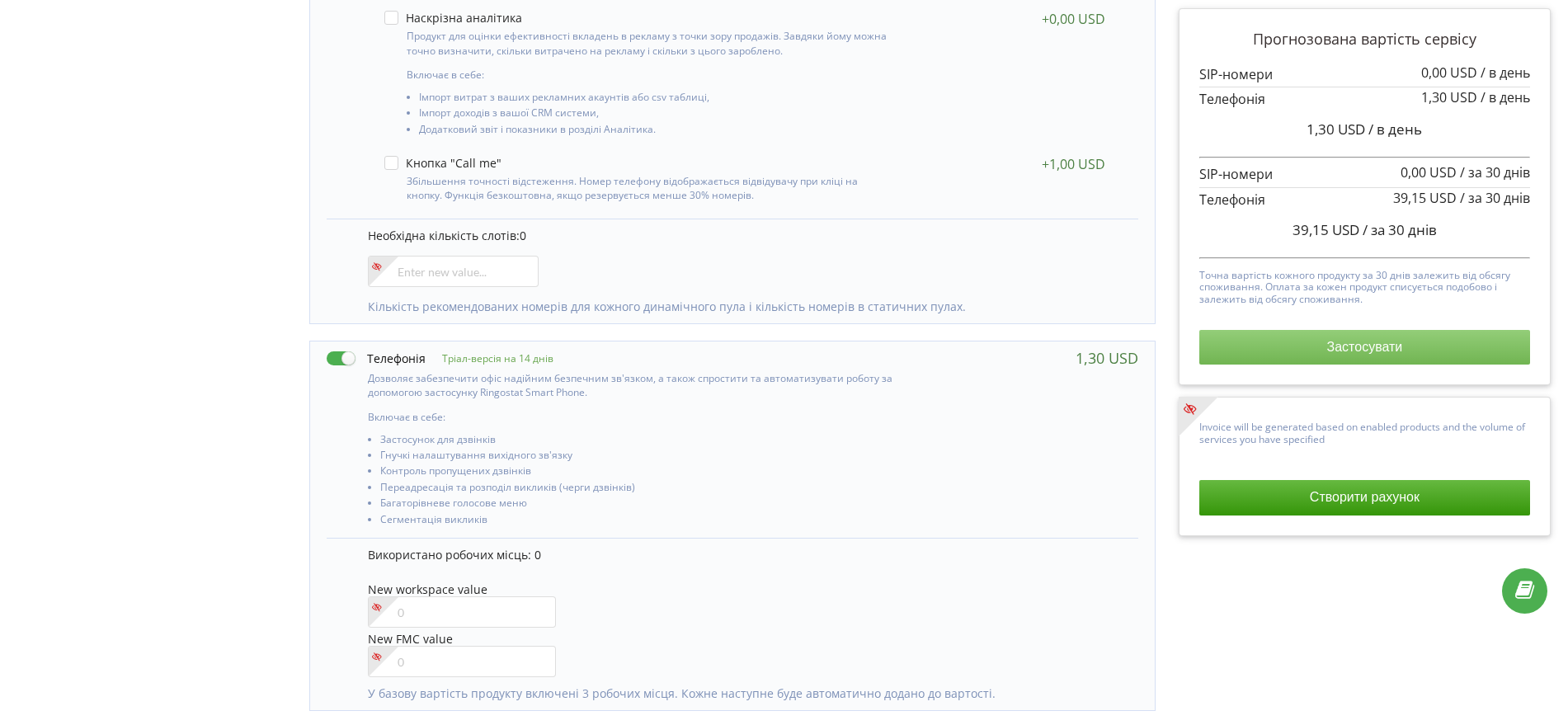
click at [1291, 338] on button "Застосувати" at bounding box center [1365, 347] width 331 height 35
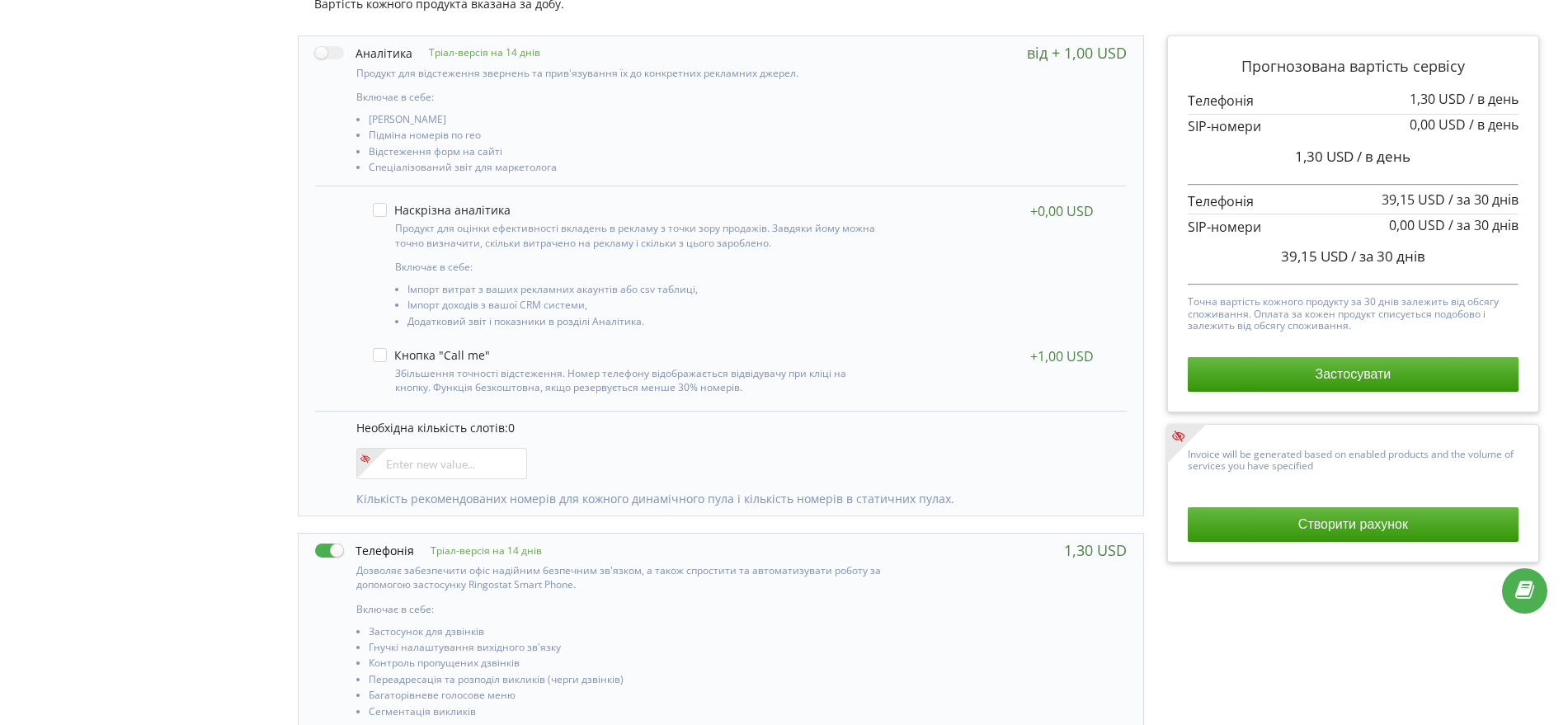
scroll to position [0, 12]
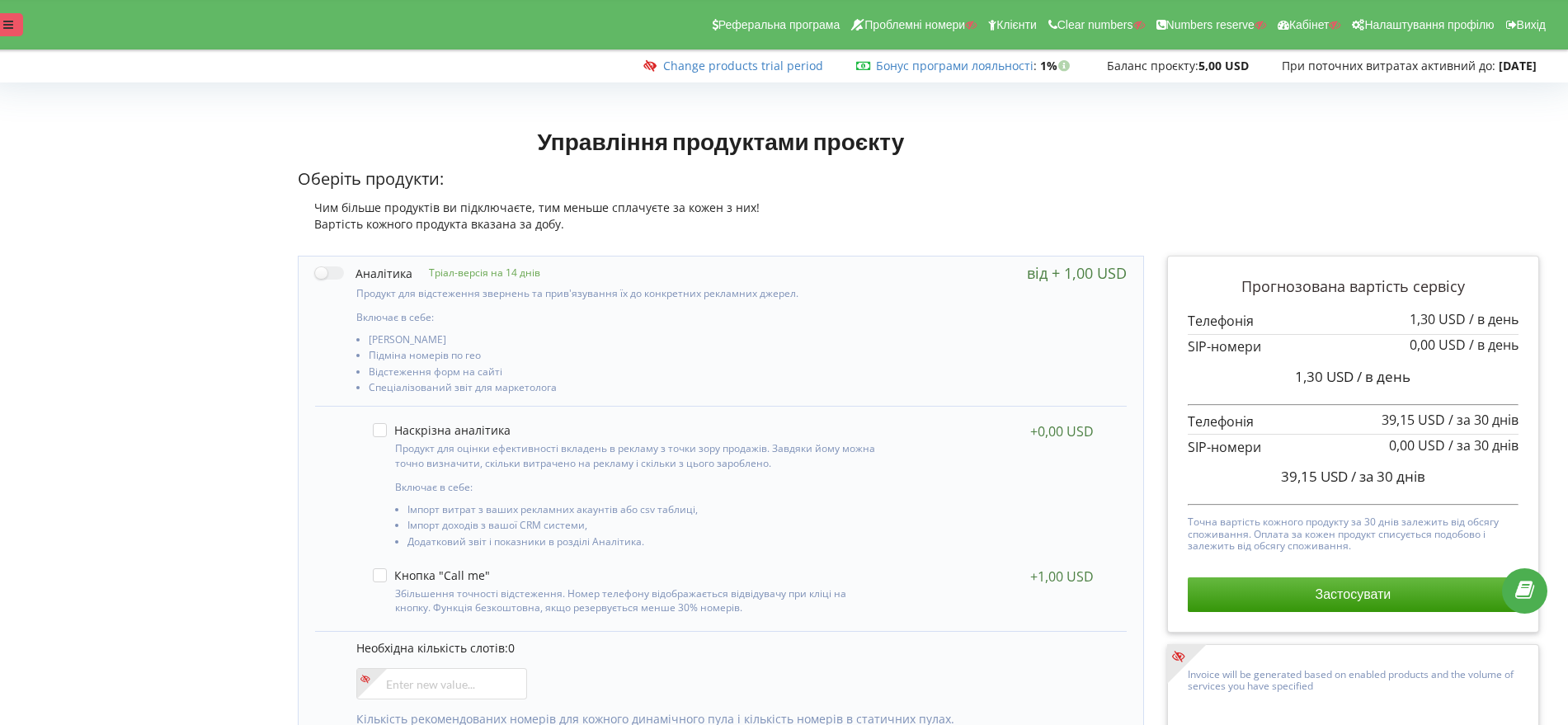
click at [12, 24] on icon at bounding box center [9, 25] width 10 height 12
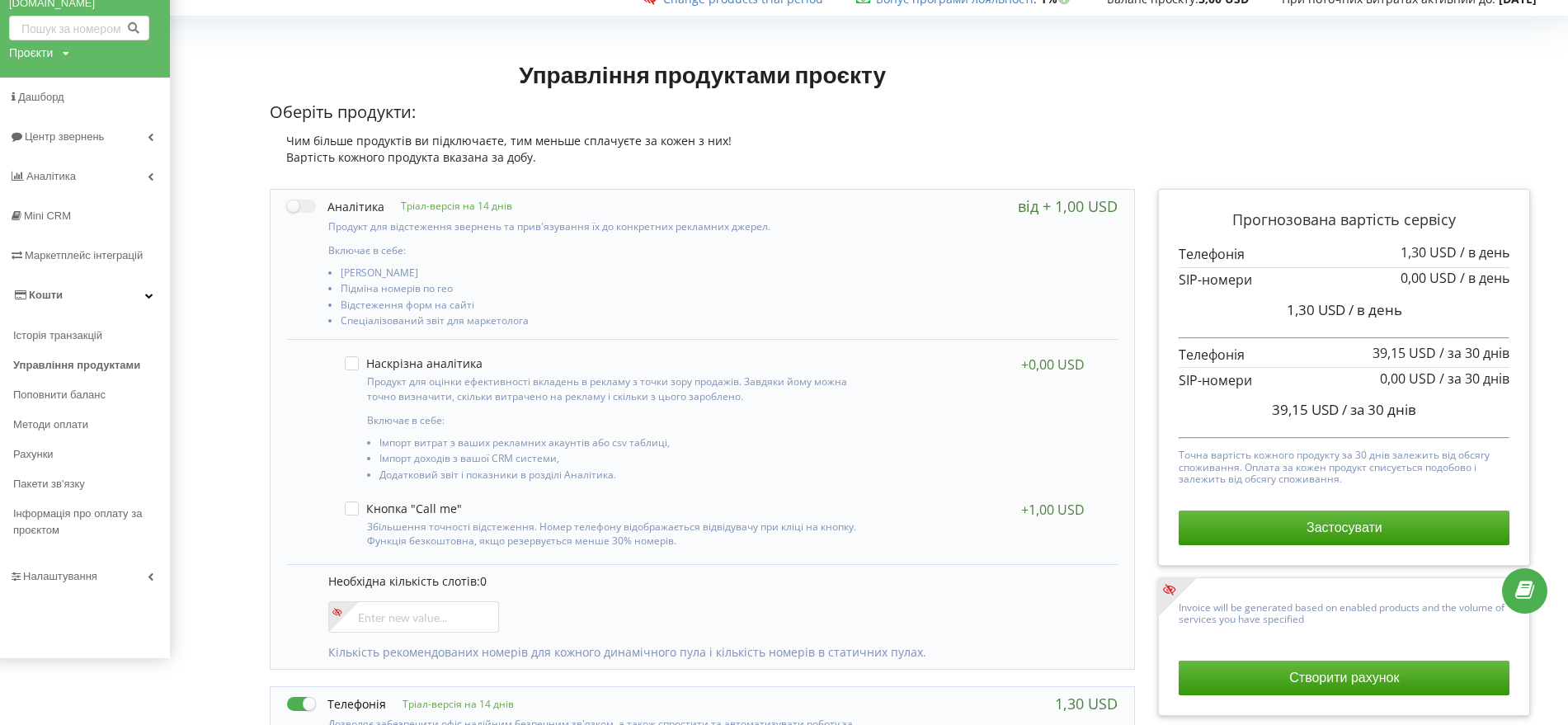
scroll to position [103, 12]
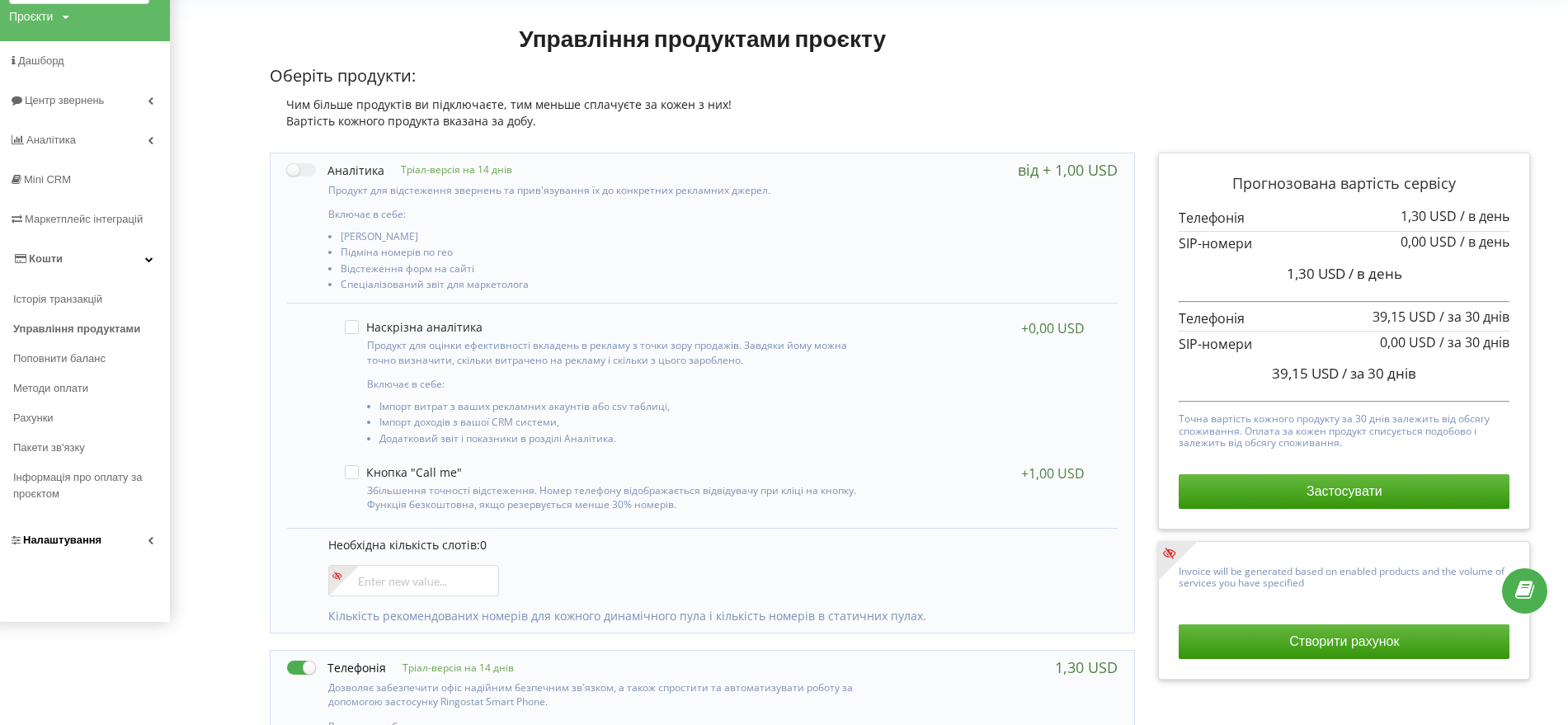
click at [66, 551] on link "Налаштування" at bounding box center [79, 540] width 181 height 39
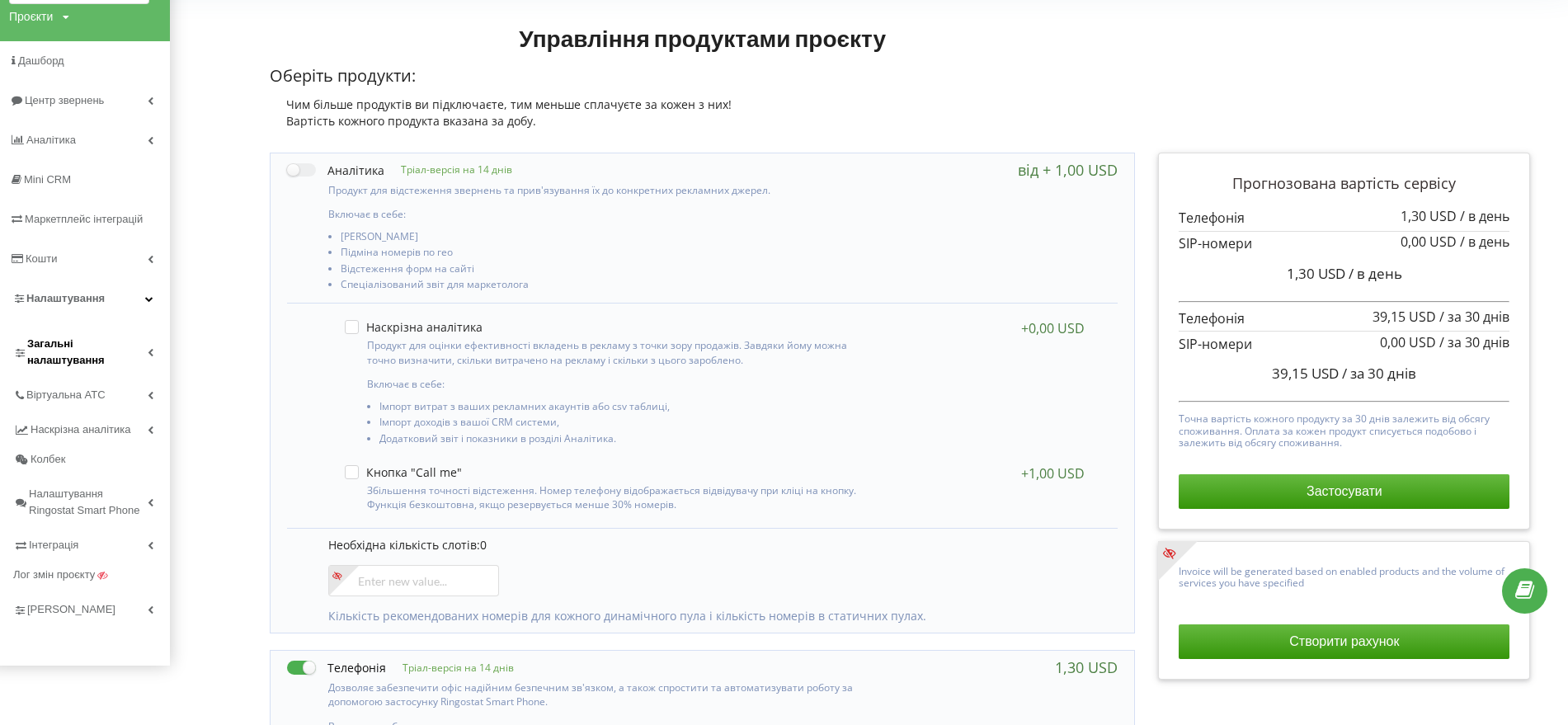
click at [47, 339] on span "Загальні налаштування" at bounding box center [87, 352] width 121 height 33
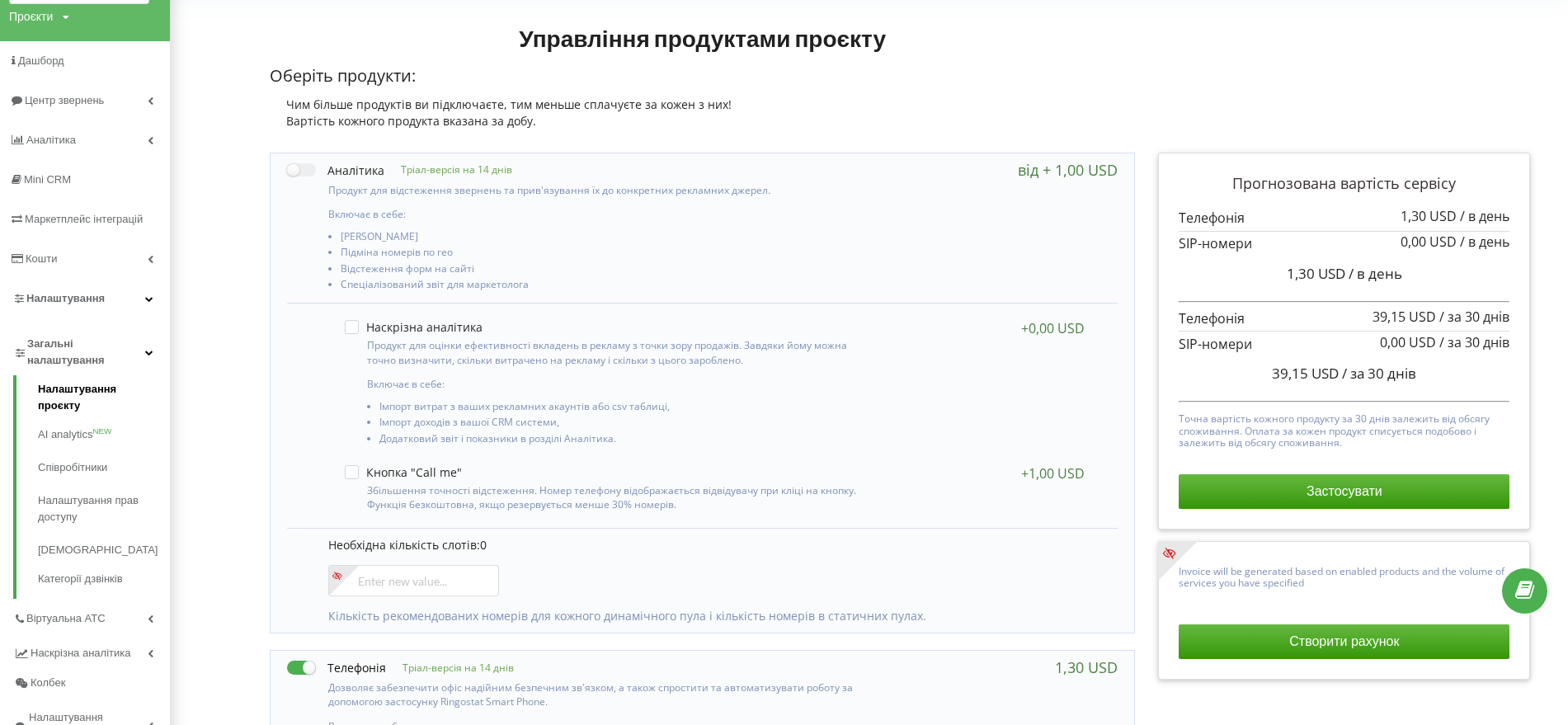
click at [79, 385] on link "Налаштування проєкту" at bounding box center [103, 399] width 132 height 37
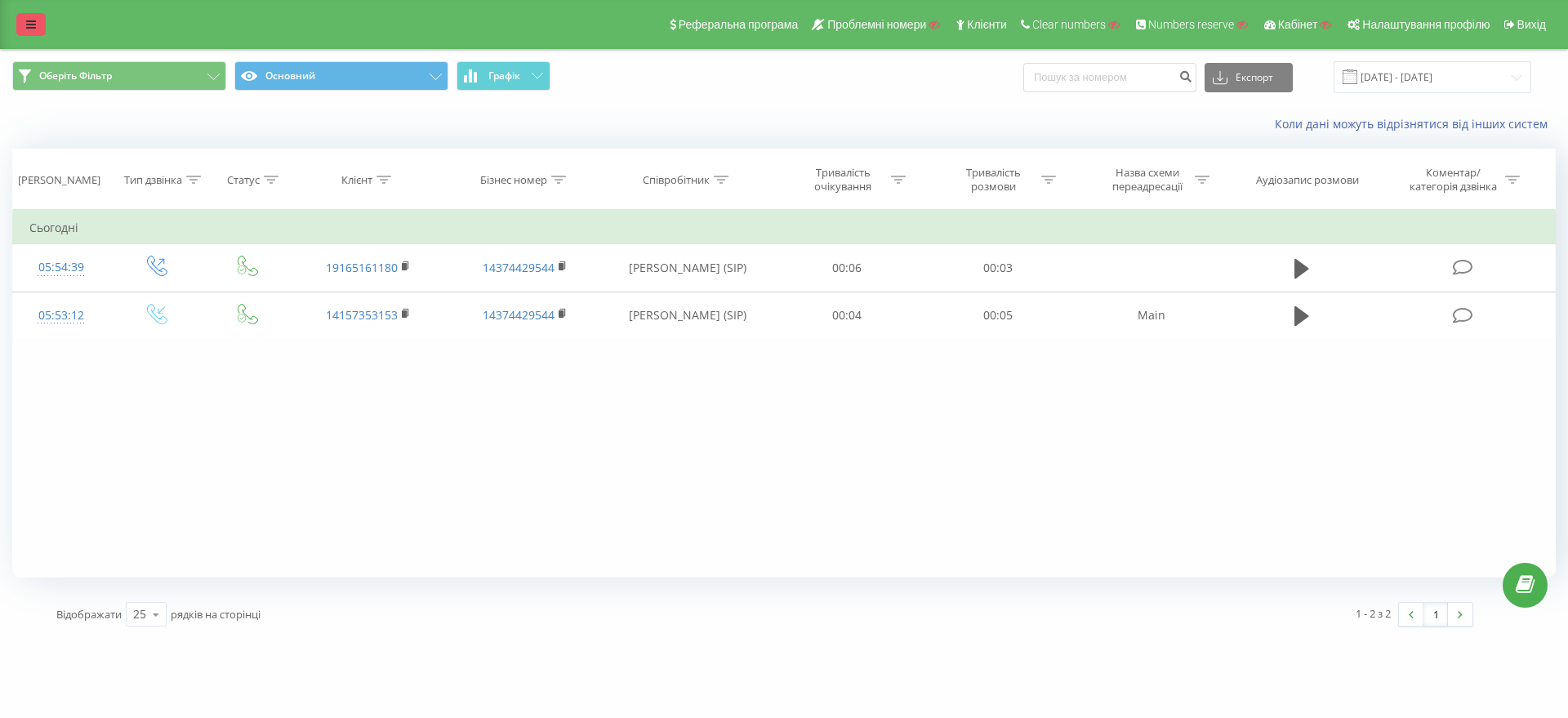
click at [39, 29] on link at bounding box center [30, 24] width 30 height 23
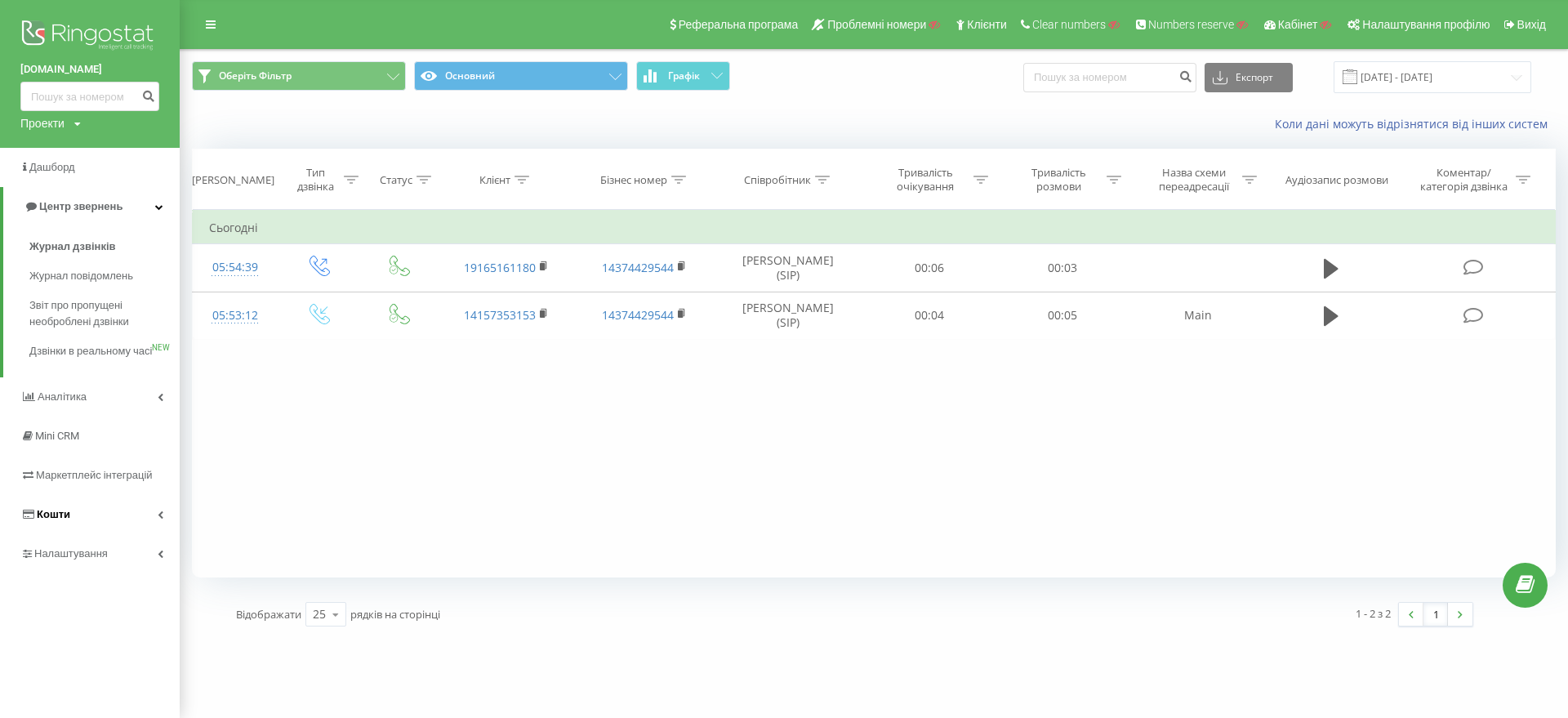
click at [63, 534] on link "Кошти" at bounding box center [90, 515] width 179 height 39
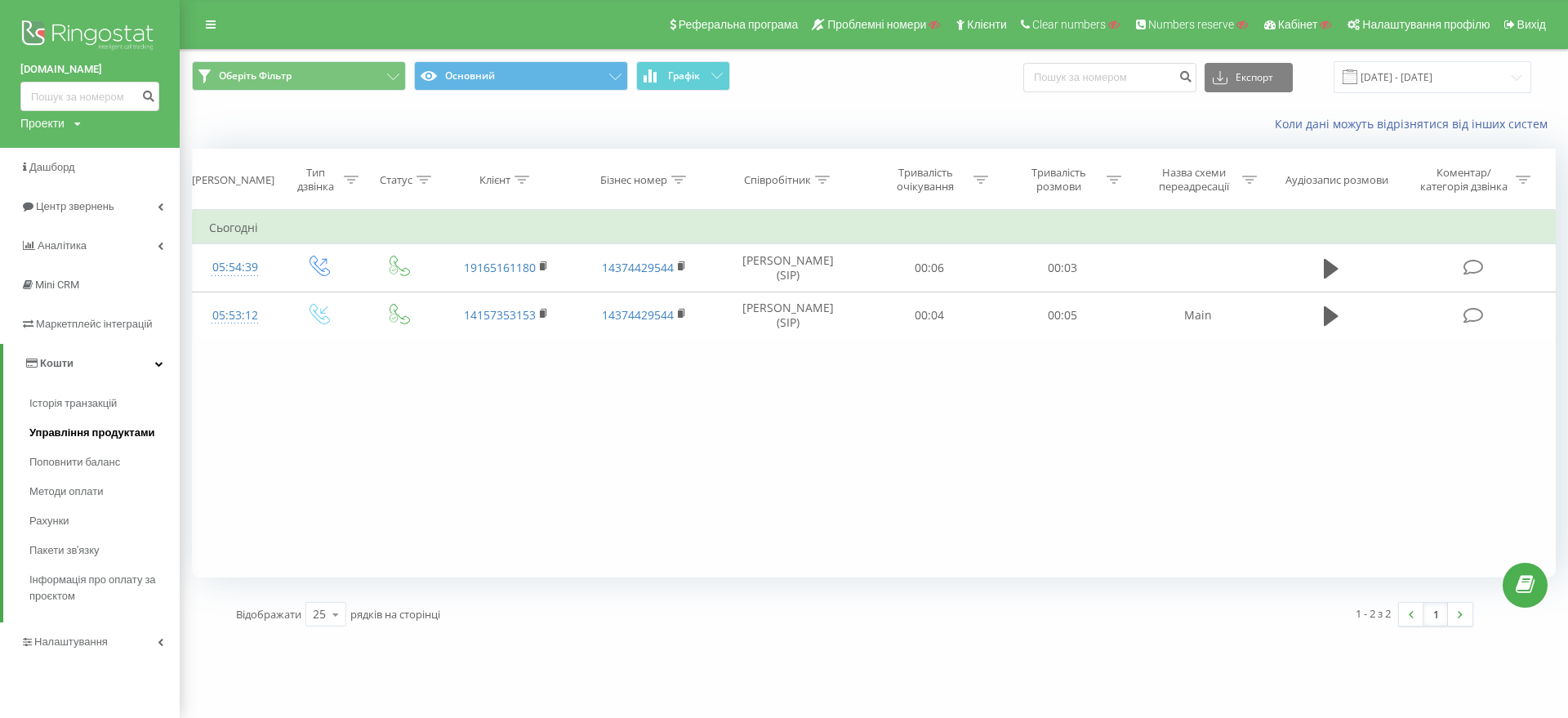
click at [53, 430] on span "Управління продуктами" at bounding box center [92, 433] width 126 height 16
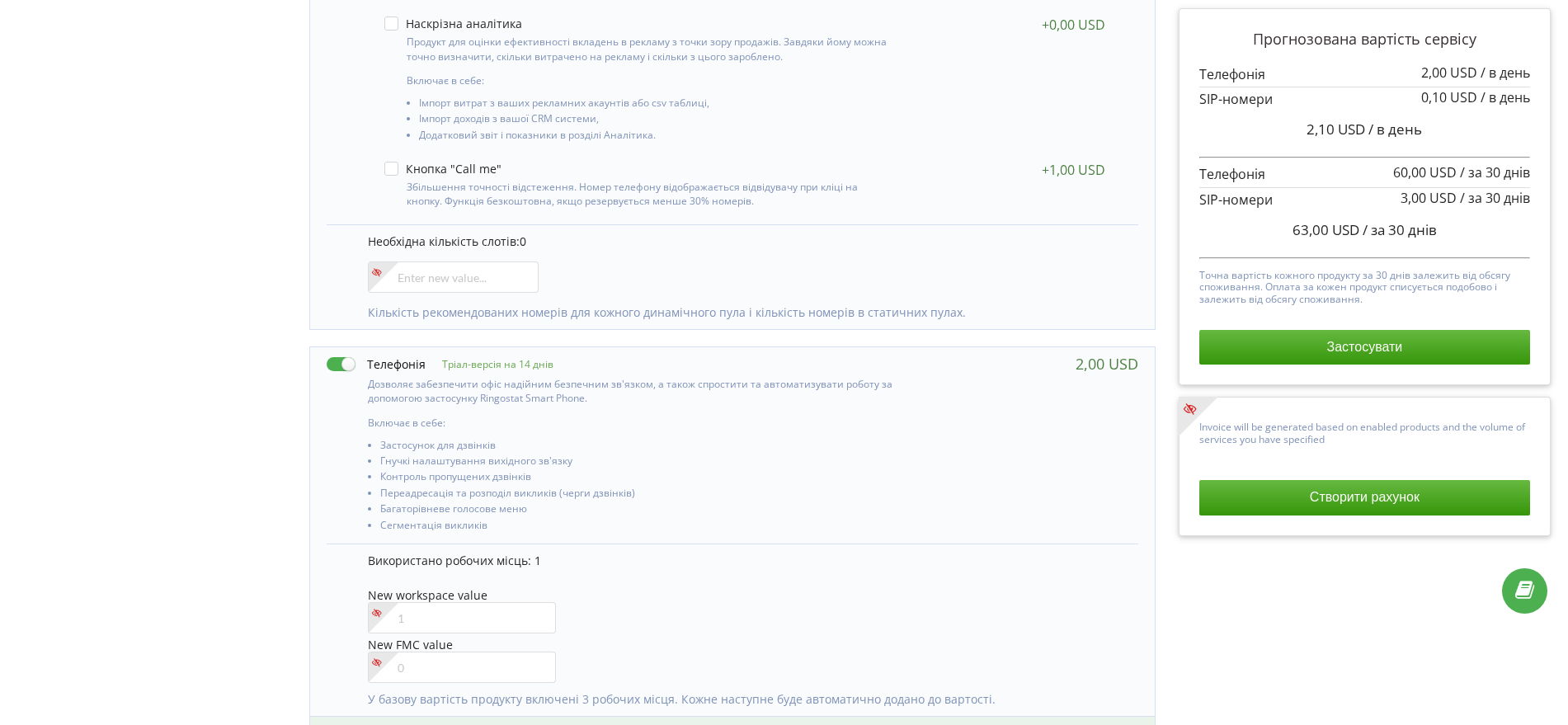
scroll to position [9, 0]
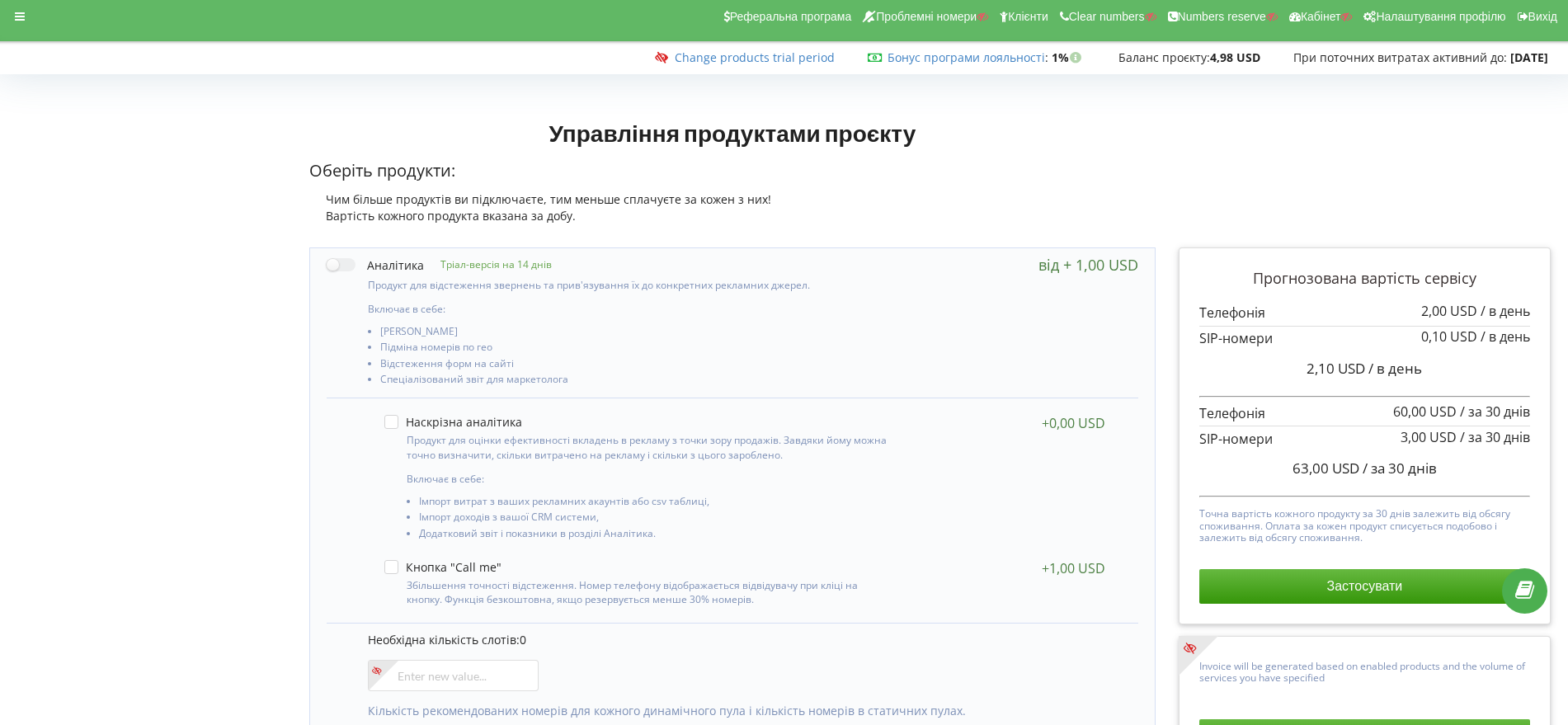
click at [784, 56] on link "Change products trial period" at bounding box center [754, 57] width 160 height 15
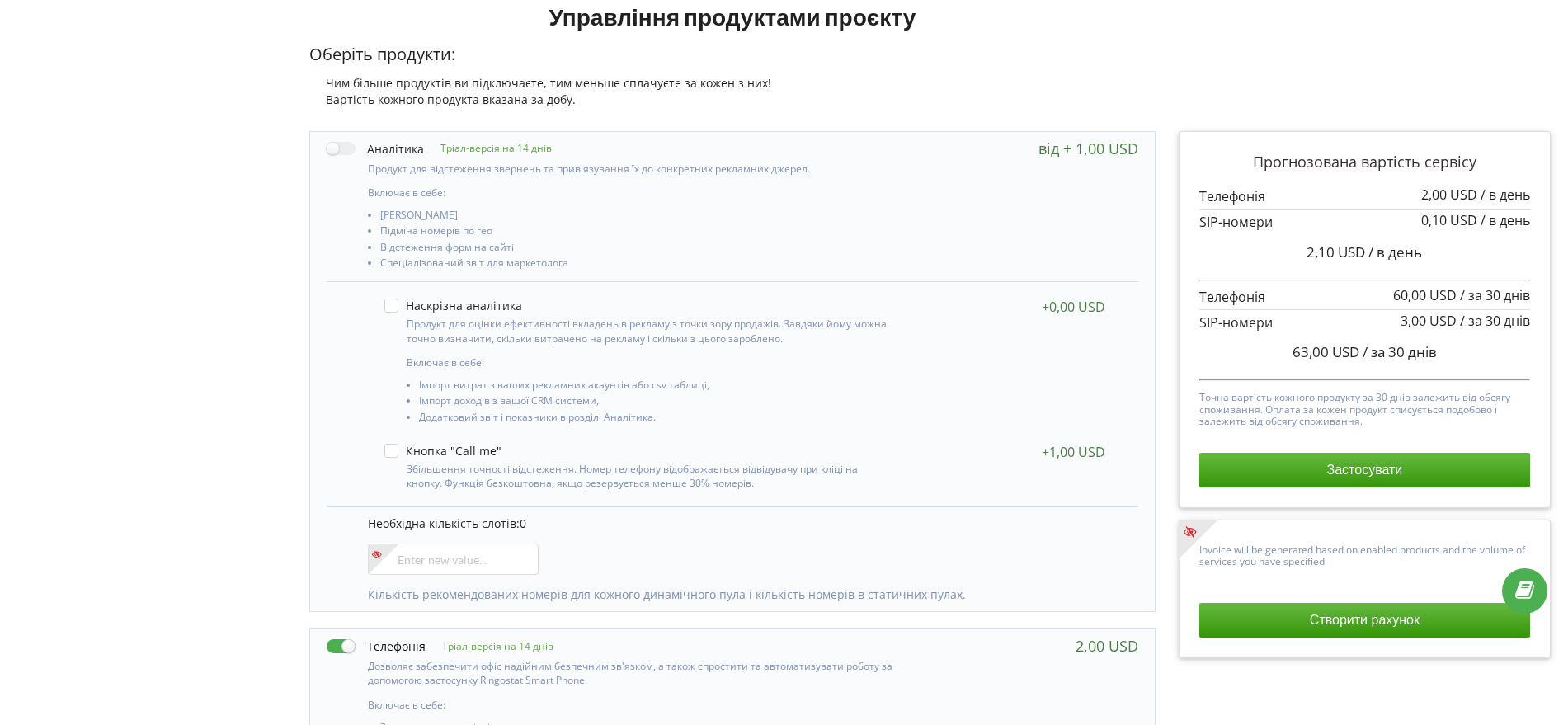
scroll to position [627, 0]
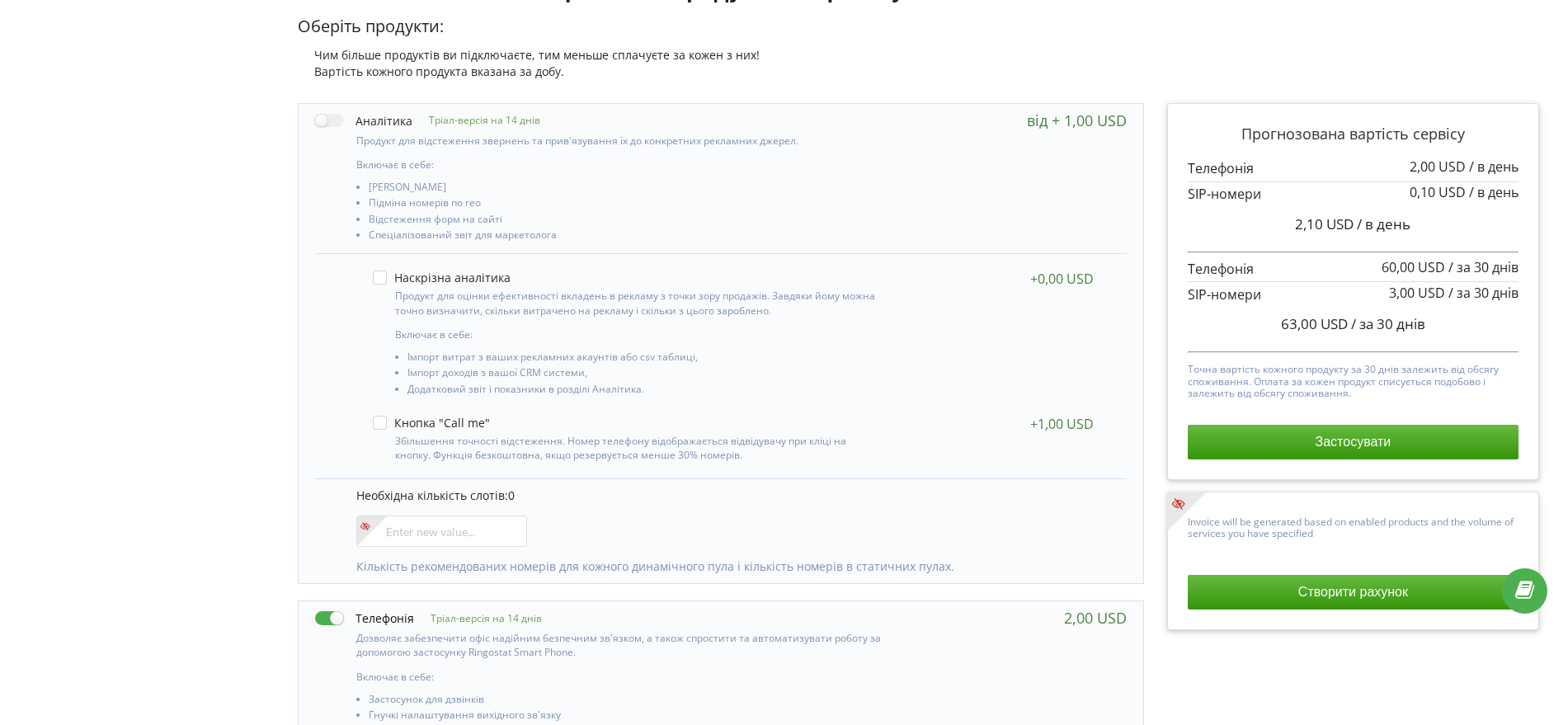
scroll to position [0, 12]
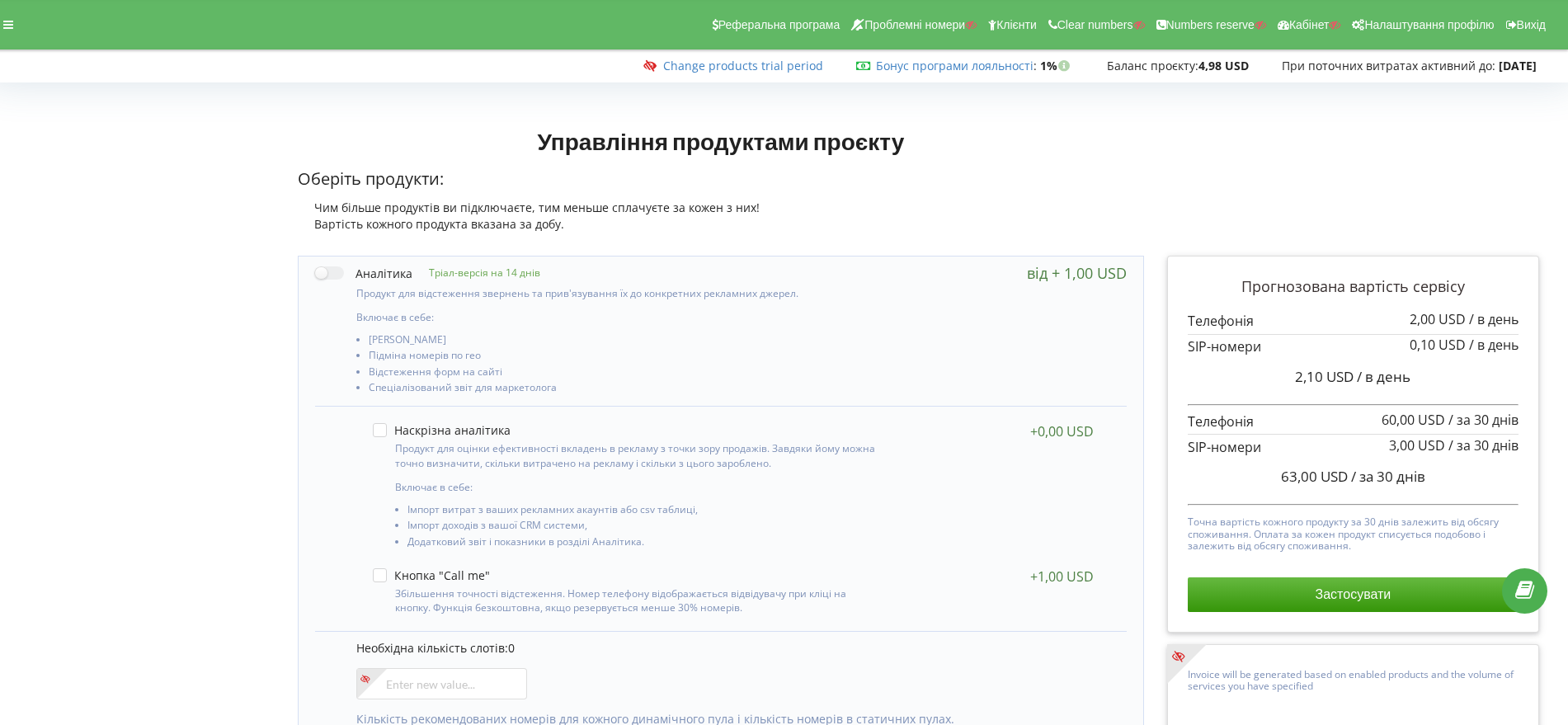
drag, startPoint x: 1, startPoint y: 24, endPoint x: 0, endPoint y: 68, distance: 44.0
click at [0, 24] on div at bounding box center [8, 24] width 30 height 23
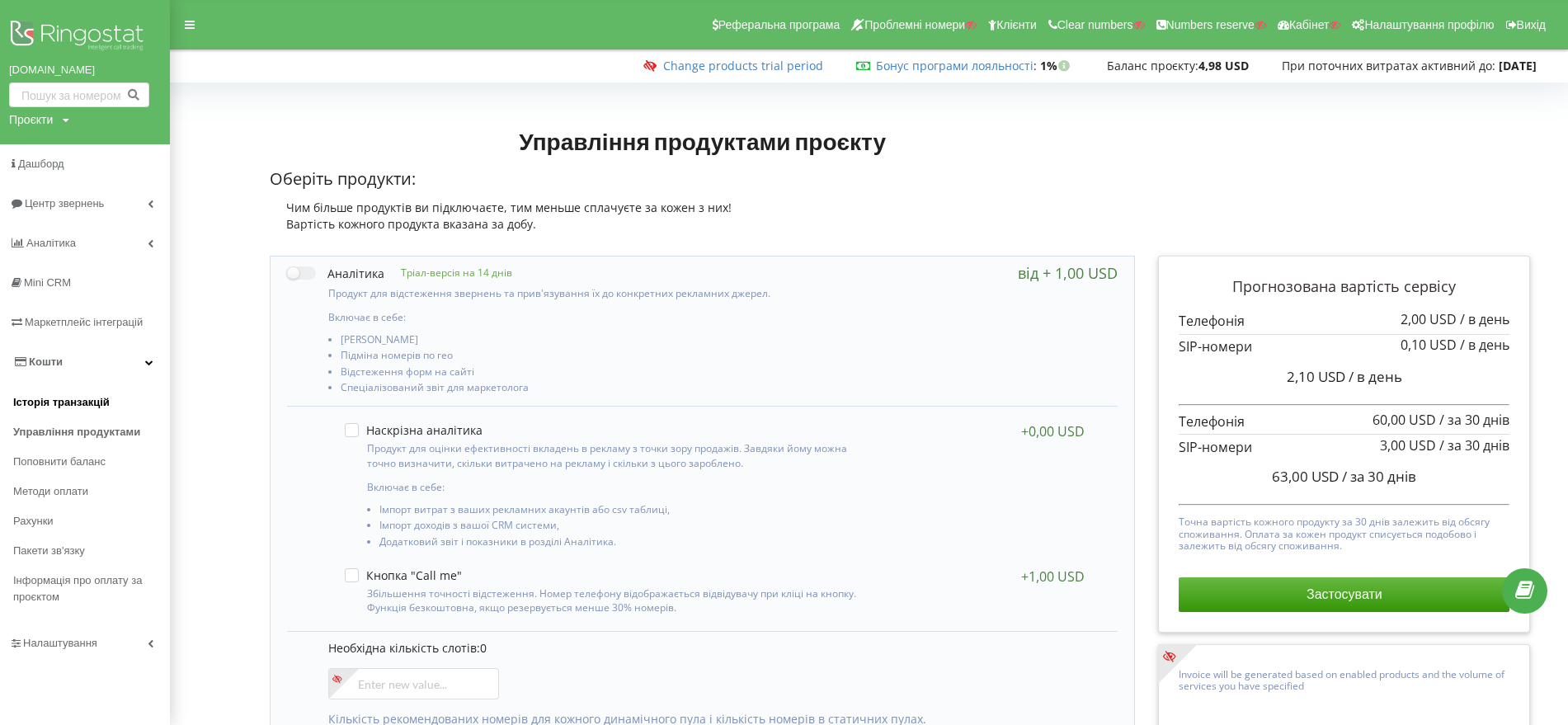
click at [66, 398] on span "Історія транзакцій" at bounding box center [61, 402] width 97 height 16
